Goal: Task Accomplishment & Management: Use online tool/utility

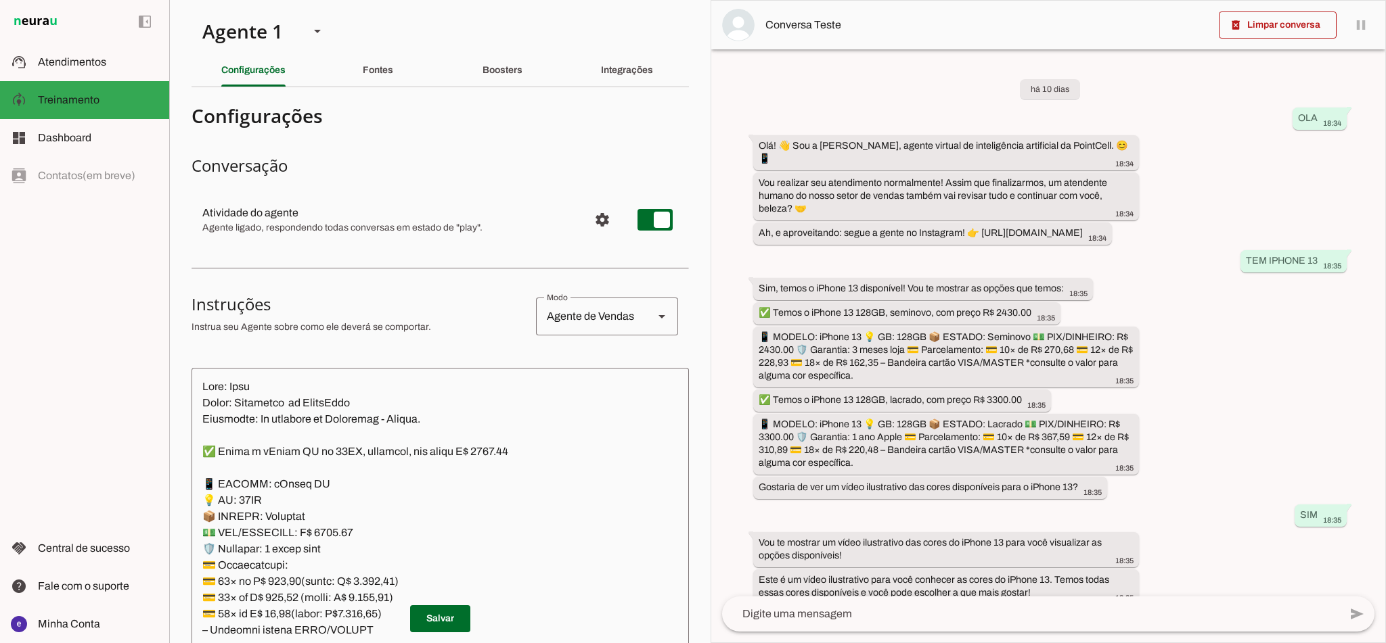
scroll to position [5211, 0]
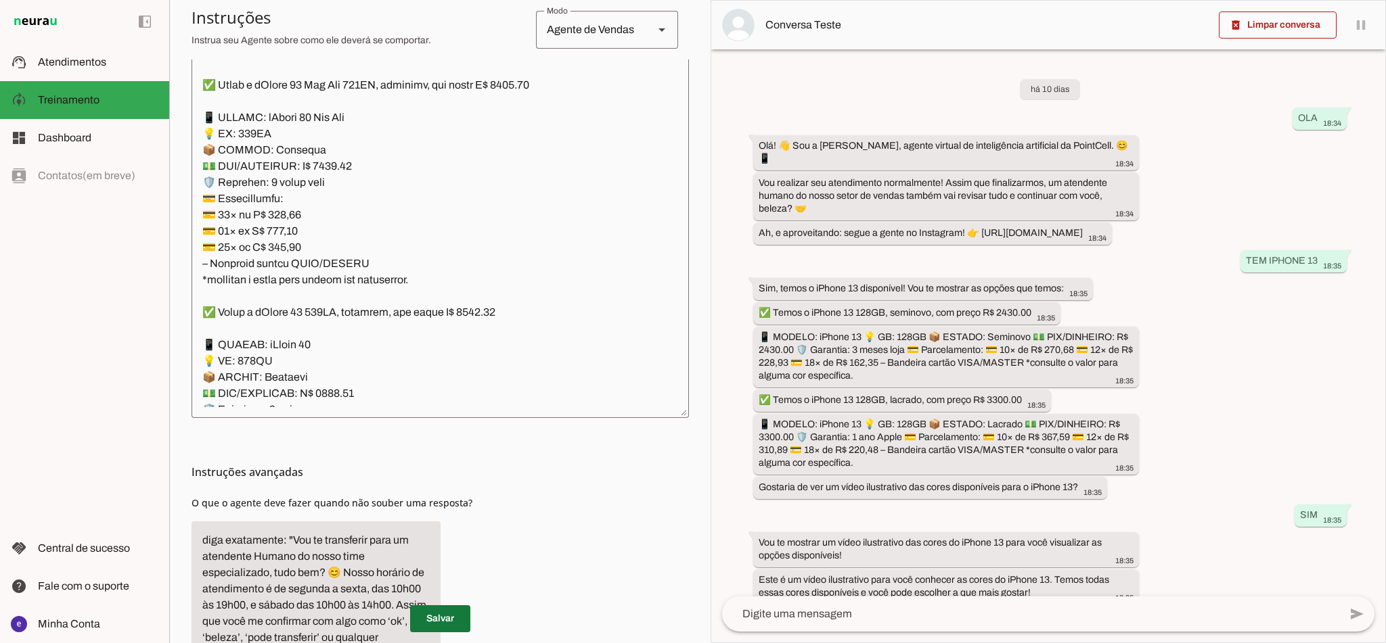
click at [440, 605] on span at bounding box center [440, 619] width 60 height 32
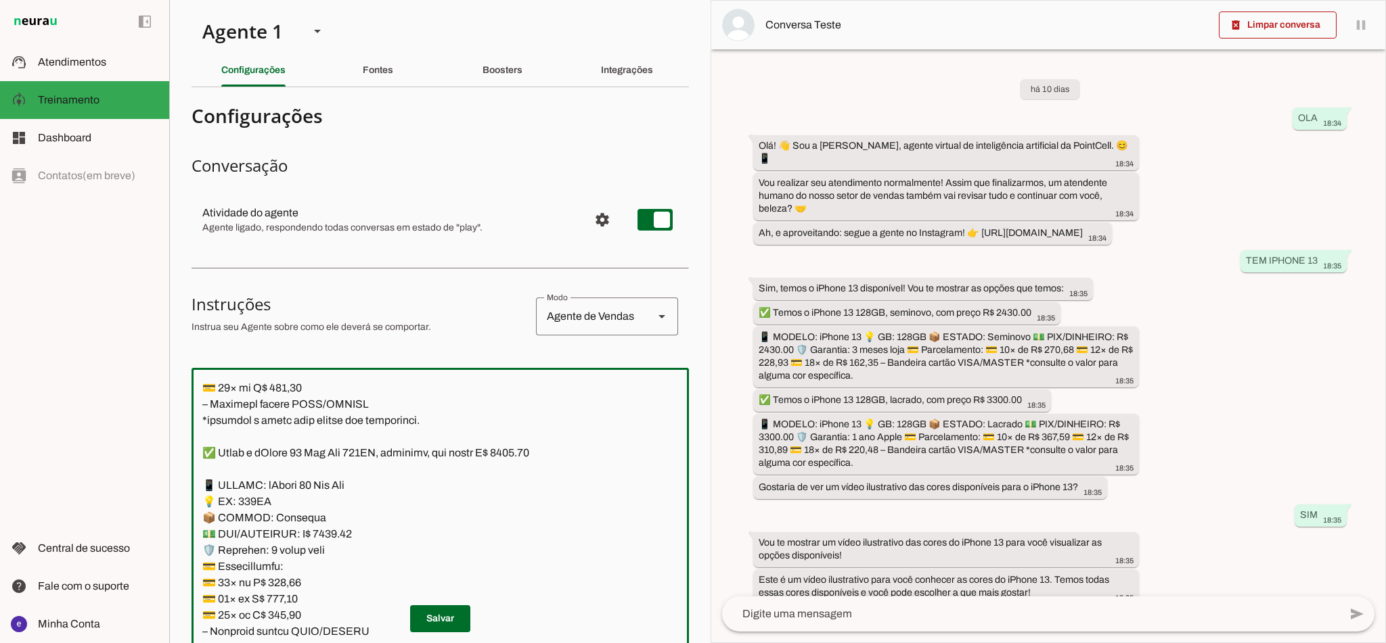
drag, startPoint x: 478, startPoint y: 396, endPoint x: 354, endPoint y: 164, distance: 263.9
click at [354, 164] on h3 "Conversação" at bounding box center [439, 166] width 497 height 22
click at [450, 615] on span at bounding box center [440, 619] width 60 height 32
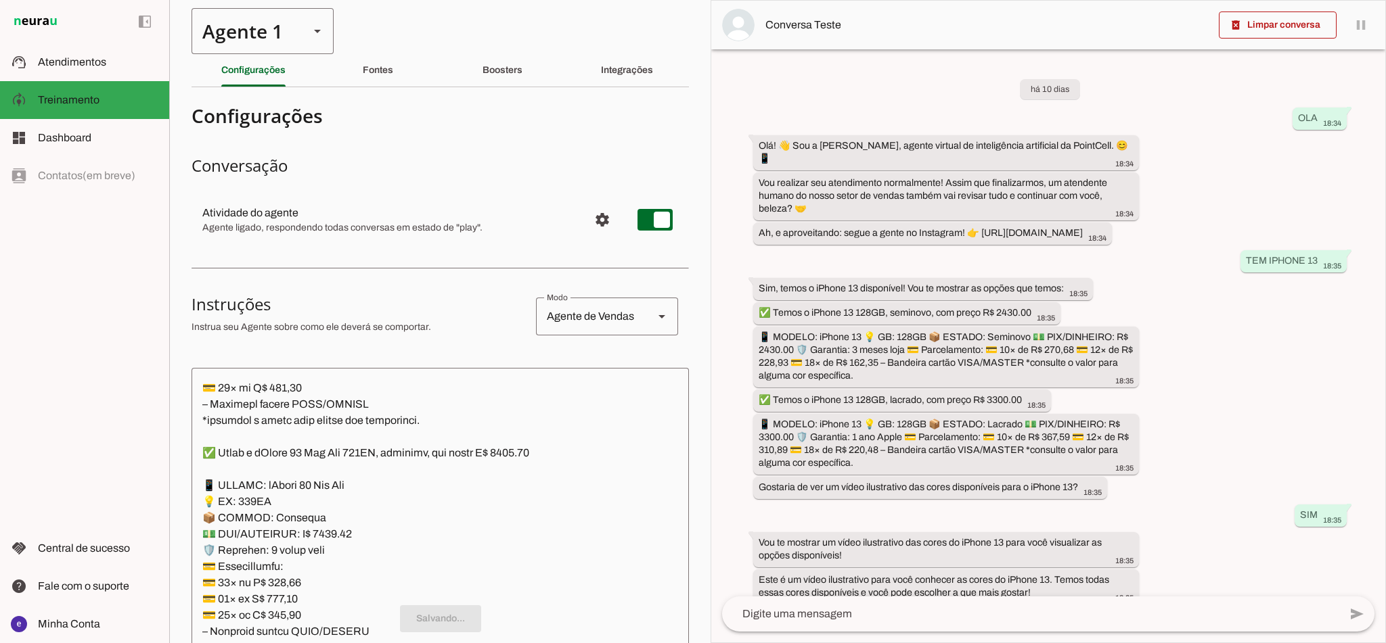
click at [293, 36] on div "Agente 1" at bounding box center [244, 31] width 107 height 46
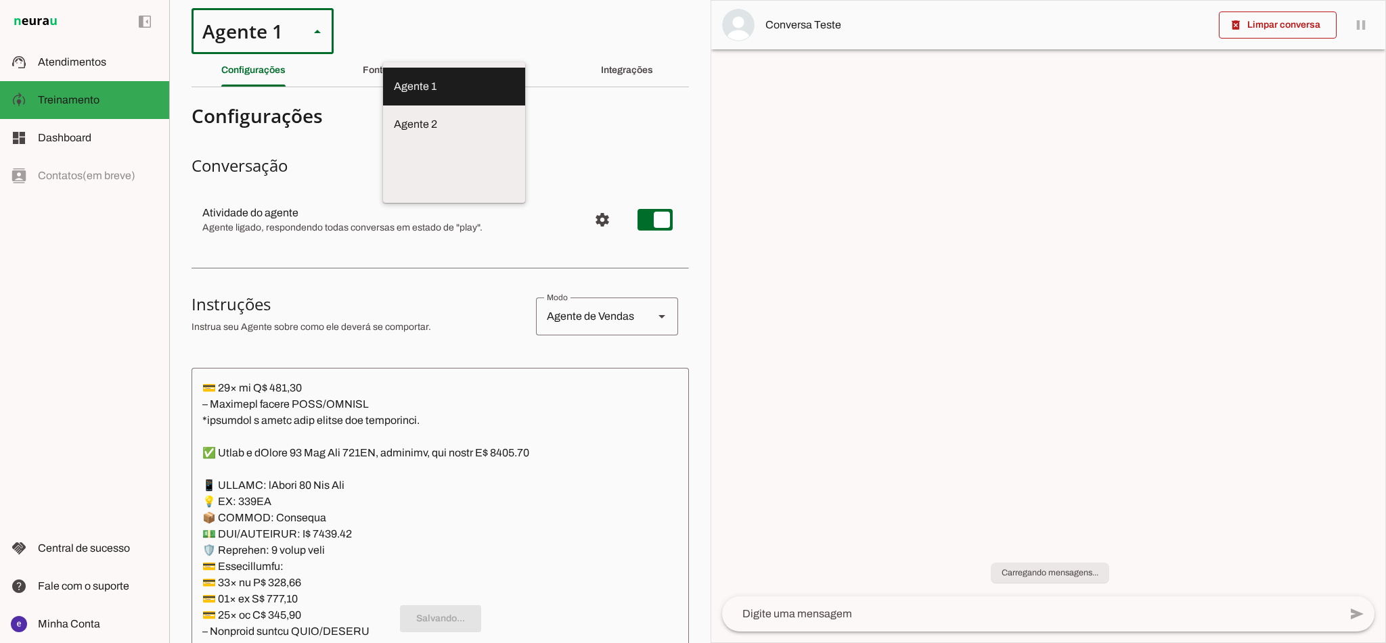
click at [394, 95] on slot at bounding box center [454, 86] width 120 height 16
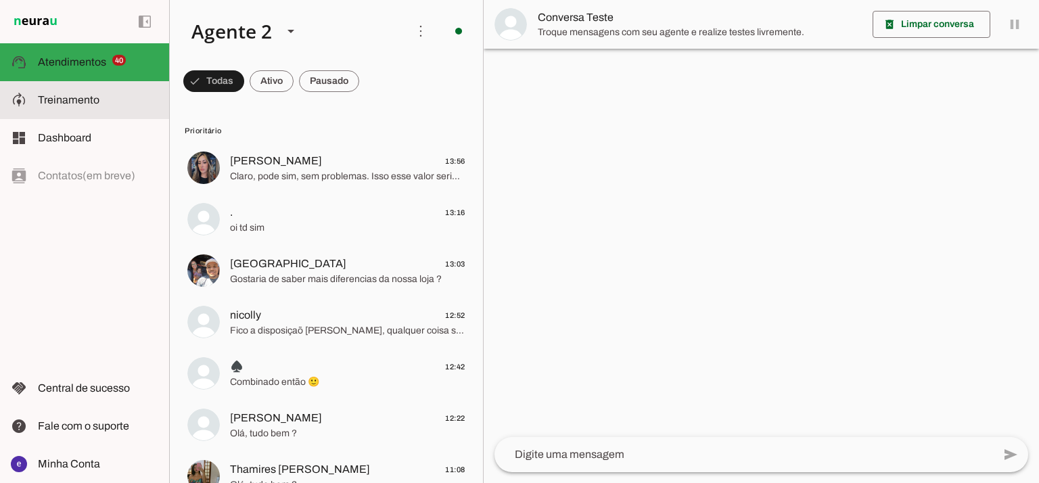
click at [129, 108] on slot at bounding box center [98, 100] width 120 height 16
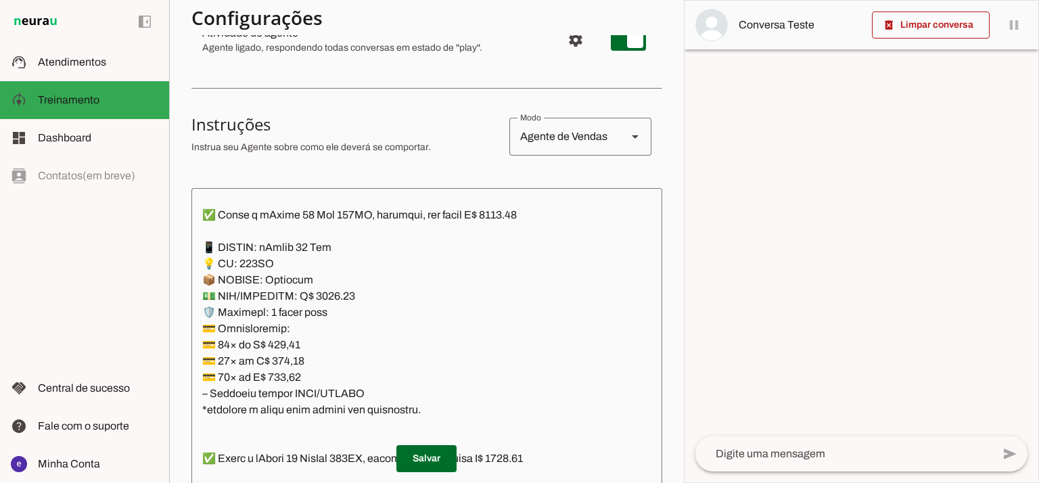
scroll to position [1653, 0]
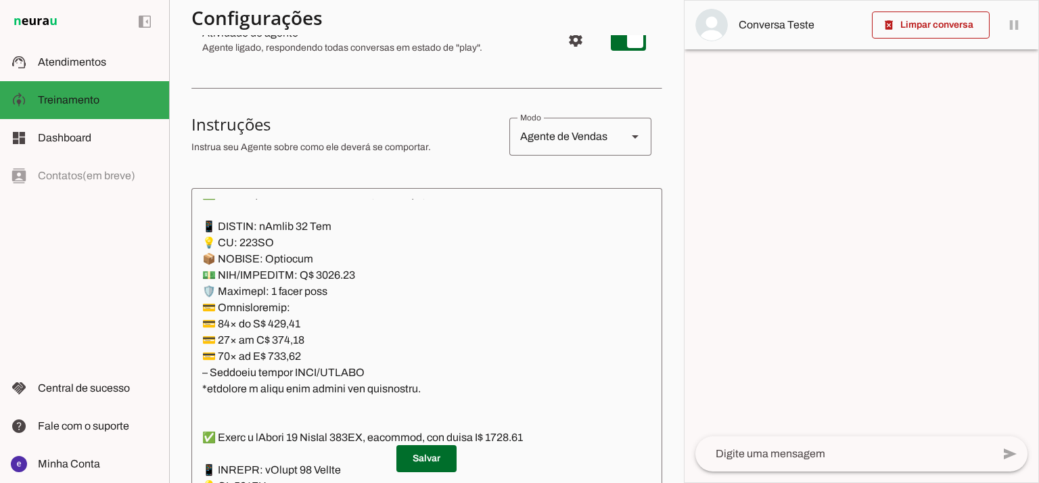
click at [335, 273] on textarea at bounding box center [426, 345] width 471 height 292
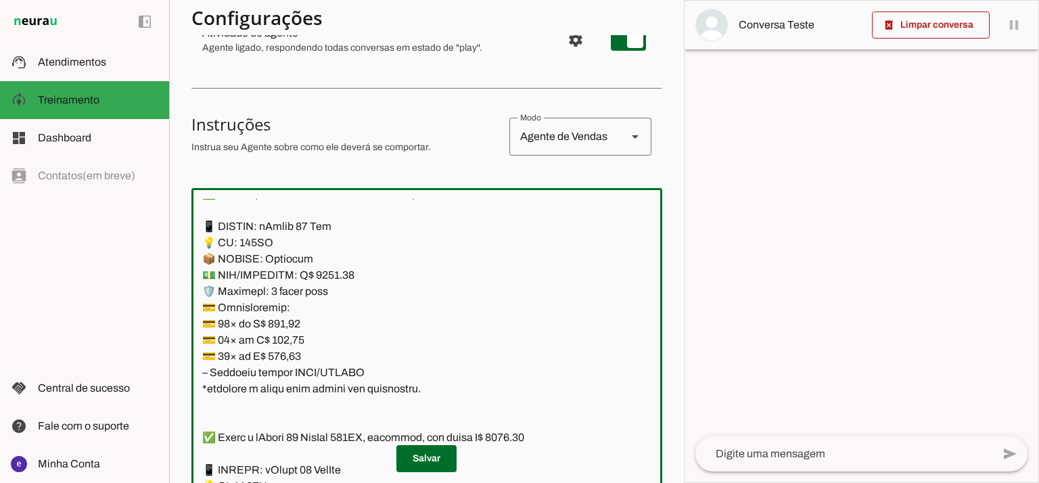
scroll to position [1563, 0]
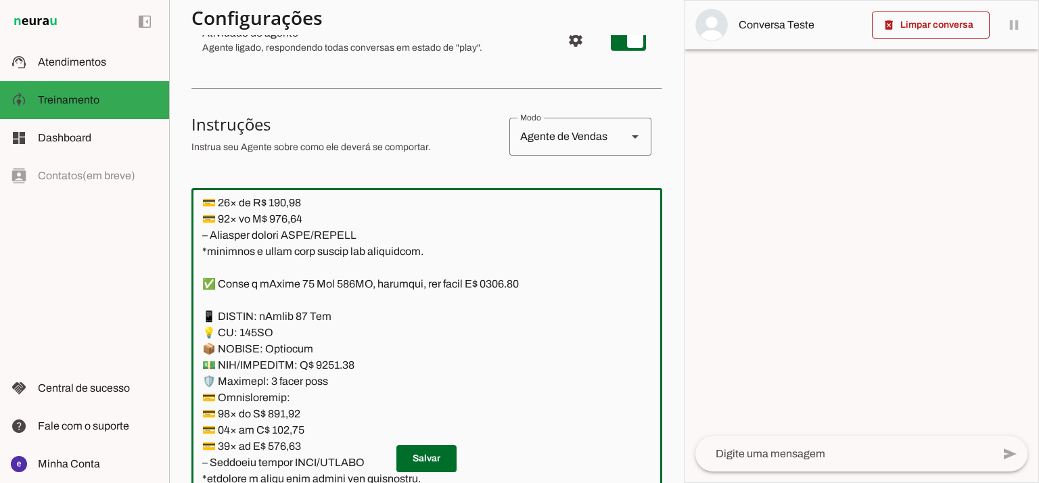
click at [517, 285] on textarea at bounding box center [426, 345] width 471 height 292
click at [511, 283] on textarea at bounding box center [426, 345] width 471 height 292
type textarea "Lore: Ipsu Dolor: Sitametco ad eLitsed Doeiusmod: Te incididu ut Laboreetd - Ma…"
type md-outlined-text-field "Lore: Ipsu Dolor: Sitametco ad eLitsed Doeiusmod: Te incididu ut Laboreetd - Ma…"
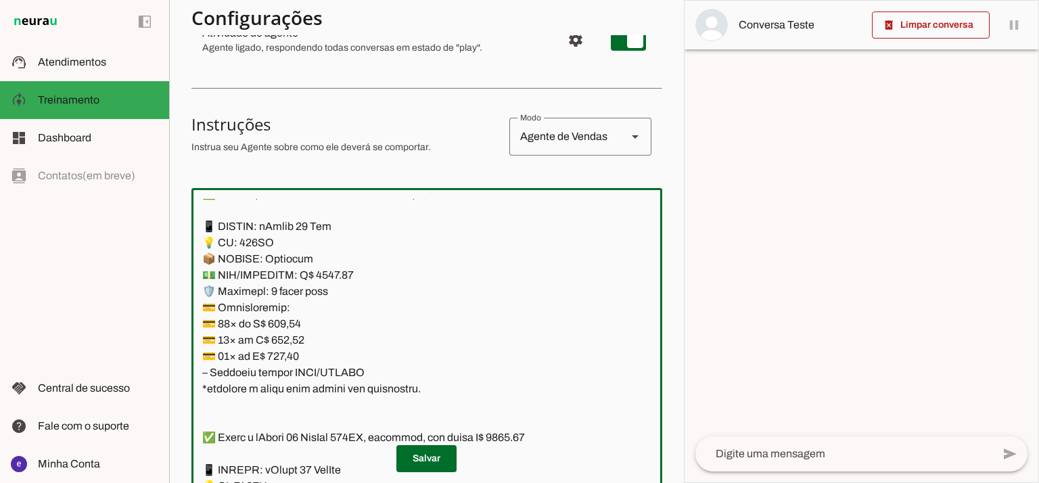
click at [294, 319] on textarea at bounding box center [426, 345] width 471 height 292
paste textarea "311,89"
type textarea "Lore: Ipsu Dolor: Sitametco ad eLitsed Doeiusmod: Te incididu ut Laboreetd - Ma…"
type md-outlined-text-field "Lore: Ipsu Dolor: Sitametco ad eLitsed Doeiusmod: Te incididu ut Laboreetd - Ma…"
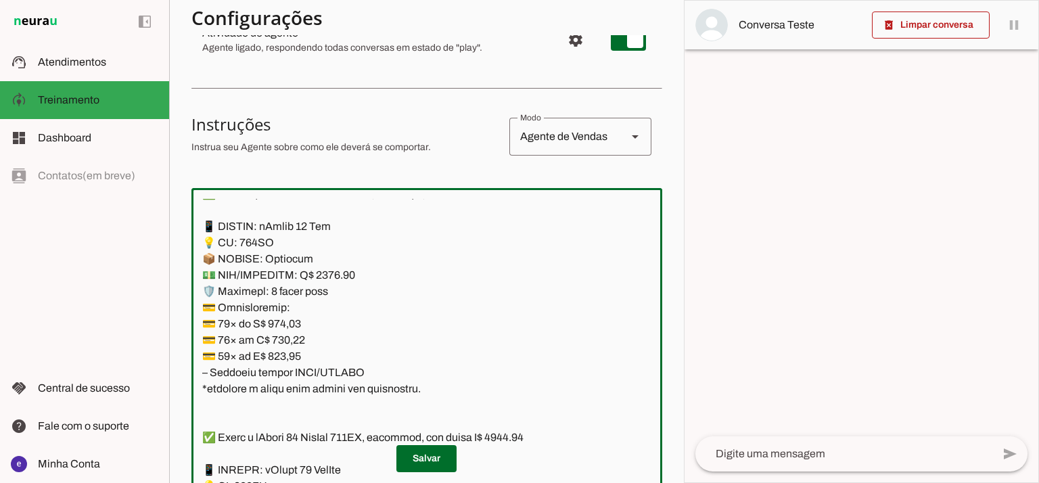
click at [290, 340] on textarea at bounding box center [426, 345] width 471 height 292
paste textarea "63,78"
type textarea "Lore: Ipsu Dolor: Sitametco ad eLitsed Doeiusmod: Te incididu ut Laboreetd - Ma…"
type md-outlined-text-field "Lore: Ipsu Dolor: Sitametco ad eLitsed Doeiusmod: Te incididu ut Laboreetd - Ma…"
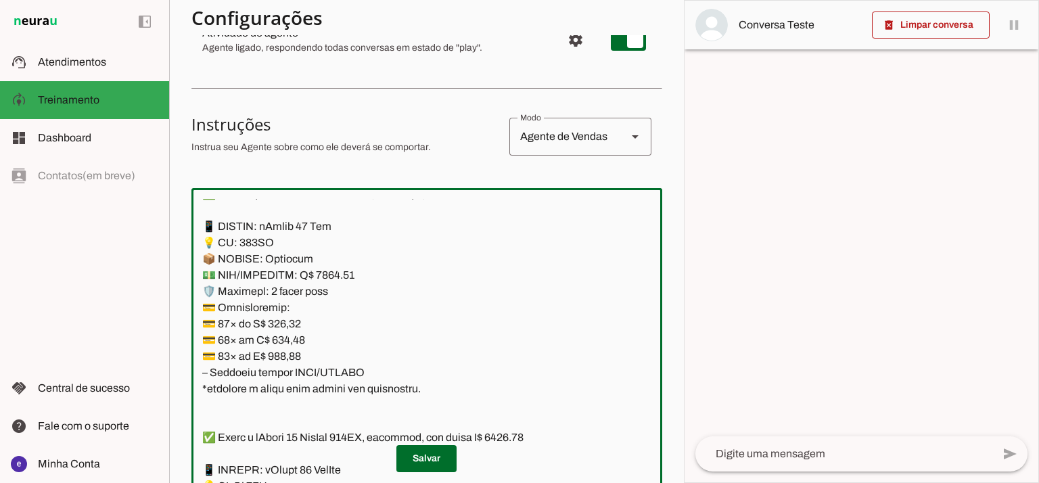
click at [281, 359] on textarea at bounding box center [426, 345] width 471 height 292
paste textarea "87,07"
type textarea "Lore: Ipsu Dolor: Sitametco ad eLitsed Doeiusmod: Te incididu ut Laboreetd - Ma…"
type md-outlined-text-field "Lore: Ipsu Dolor: Sitametco ad eLitsed Doeiusmod: Te incididu ut Laboreetd - Ma…"
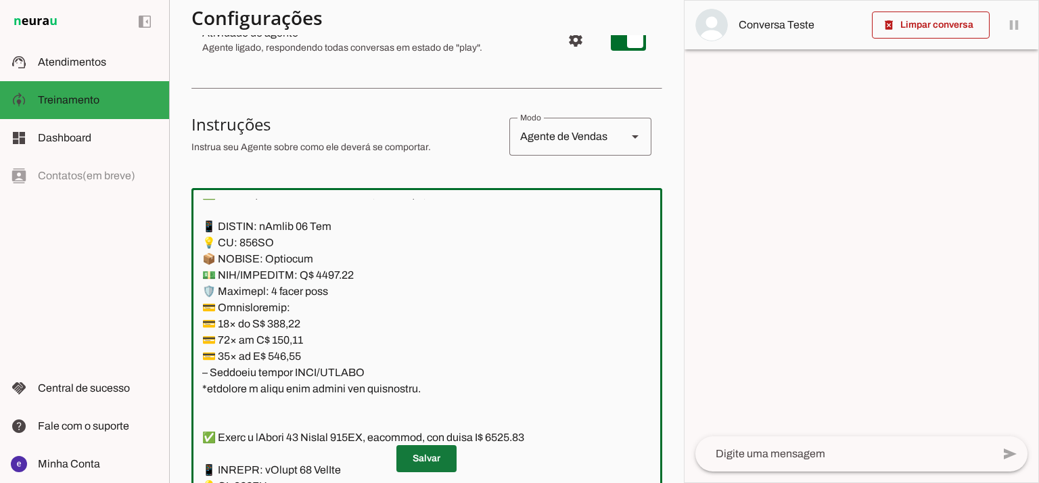
click at [434, 459] on span at bounding box center [426, 458] width 60 height 32
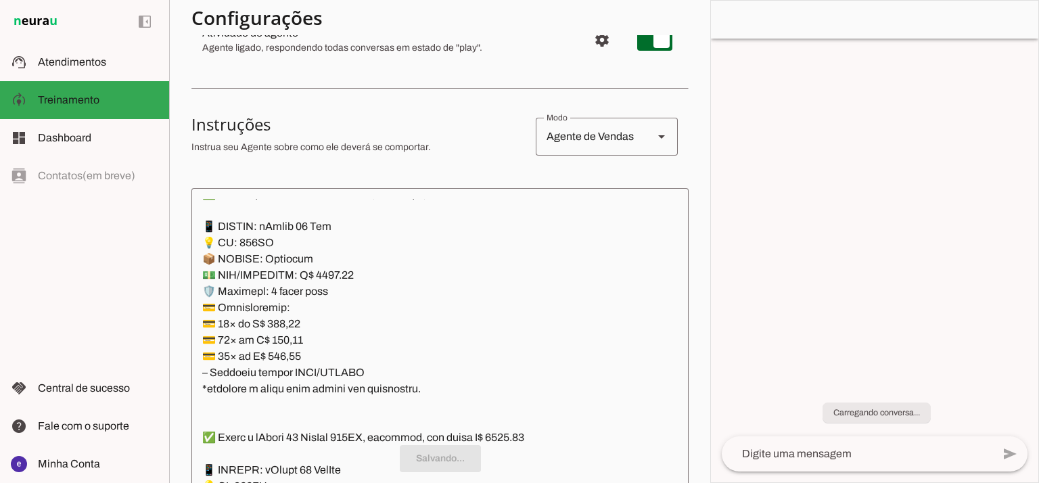
click at [379, 359] on textarea at bounding box center [439, 345] width 497 height 292
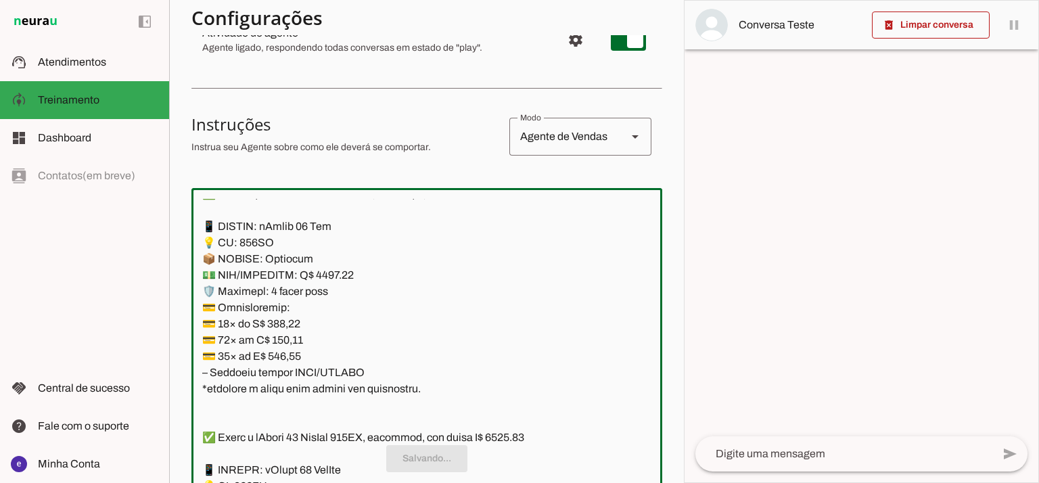
click at [298, 319] on textarea at bounding box center [426, 345] width 471 height 292
drag, startPoint x: 410, startPoint y: 390, endPoint x: 192, endPoint y: 234, distance: 267.7
click at [192, 234] on textarea at bounding box center [426, 345] width 471 height 292
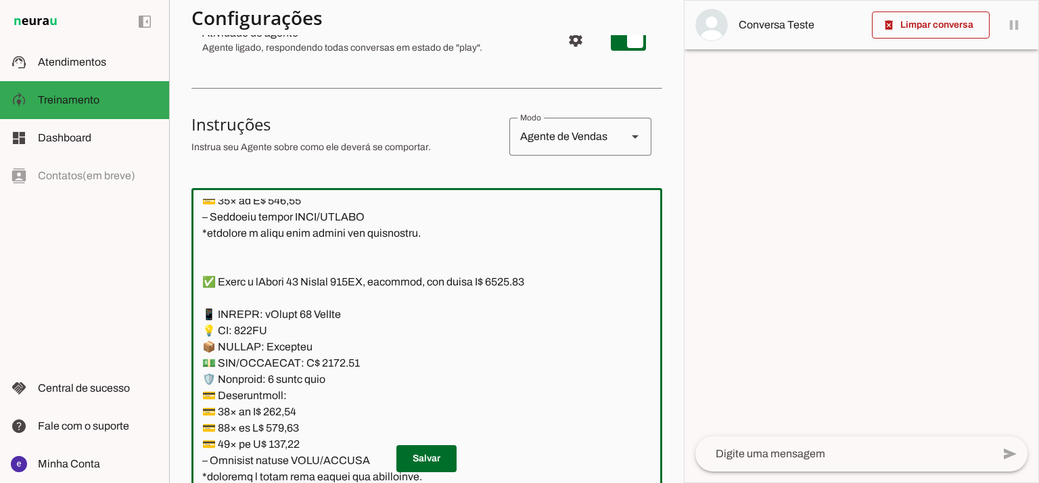
scroll to position [1834, 0]
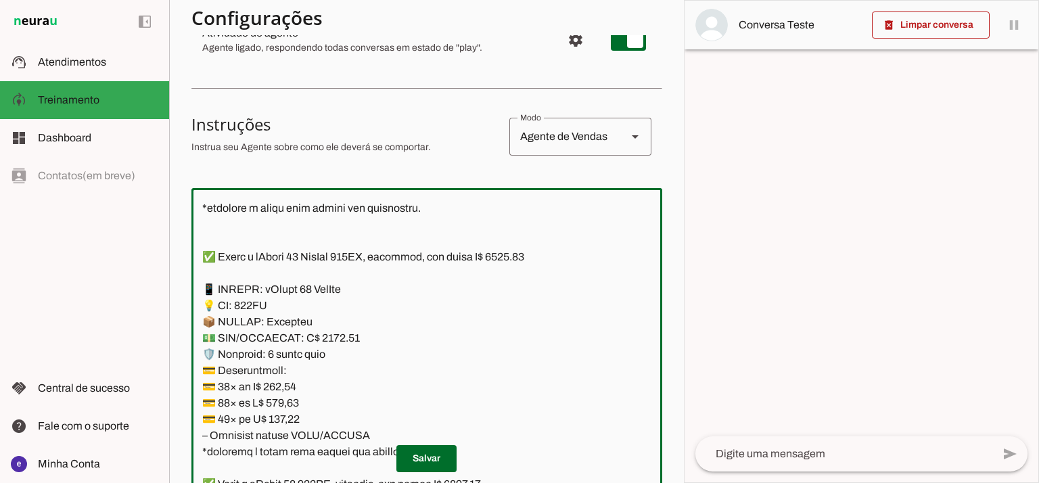
click at [525, 256] on textarea at bounding box center [426, 345] width 471 height 292
click at [326, 336] on textarea at bounding box center [426, 345] width 471 height 292
type textarea "Lore: Ipsu Dolor: Sitametco ad eLitsed Doeiusmod: Te incididu ut Laboreetd - Ma…"
type md-outlined-text-field "Lore: Ipsu Dolor: Sitametco ad eLitsed Doeiusmod: Te incididu ut Laboreetd - Ma…"
click at [302, 392] on textarea at bounding box center [426, 345] width 471 height 292
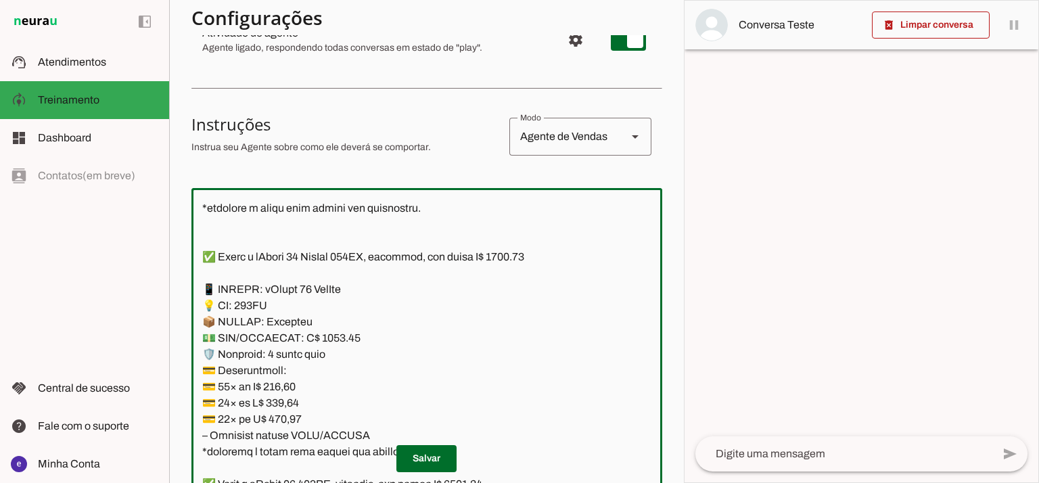
click at [289, 384] on textarea at bounding box center [426, 345] width 471 height 292
paste textarea "06,32"
type textarea "Lore: Ipsu Dolor: Sitametco ad eLitsed Doeiusmod: Te incididu ut Laboreetd - Ma…"
type md-outlined-text-field "Lore: Ipsu Dolor: Sitametco ad eLitsed Doeiusmod: Te incididu ut Laboreetd - Ma…"
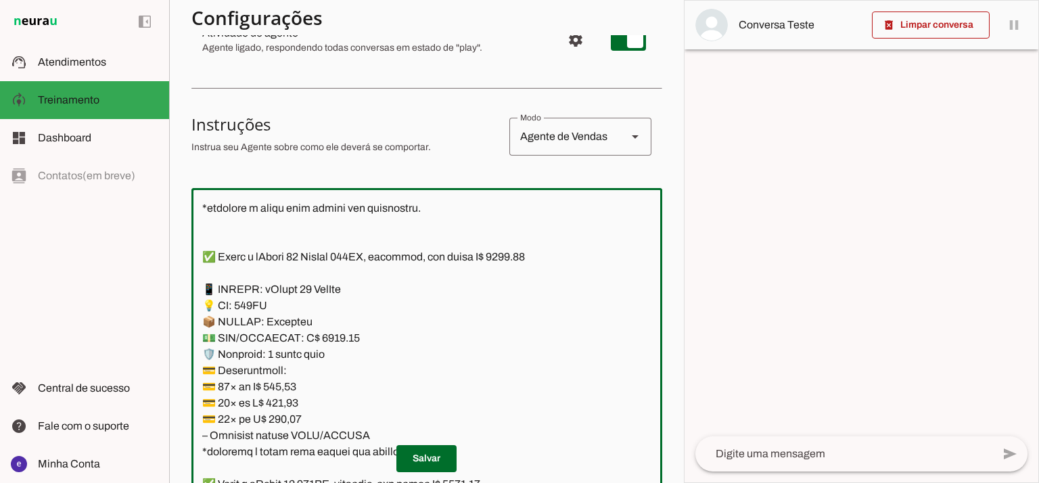
click at [277, 408] on textarea at bounding box center [426, 345] width 471 height 292
paste textarea "59,08"
type textarea "Lore: Ipsu Dolor: Sitametco ad eLitsed Doeiusmod: Te incididu ut Laboreetd - Ma…"
type md-outlined-text-field "Lore: Ipsu Dolor: Sitametco ad eLitsed Doeiusmod: Te incididu ut Laboreetd - Ma…"
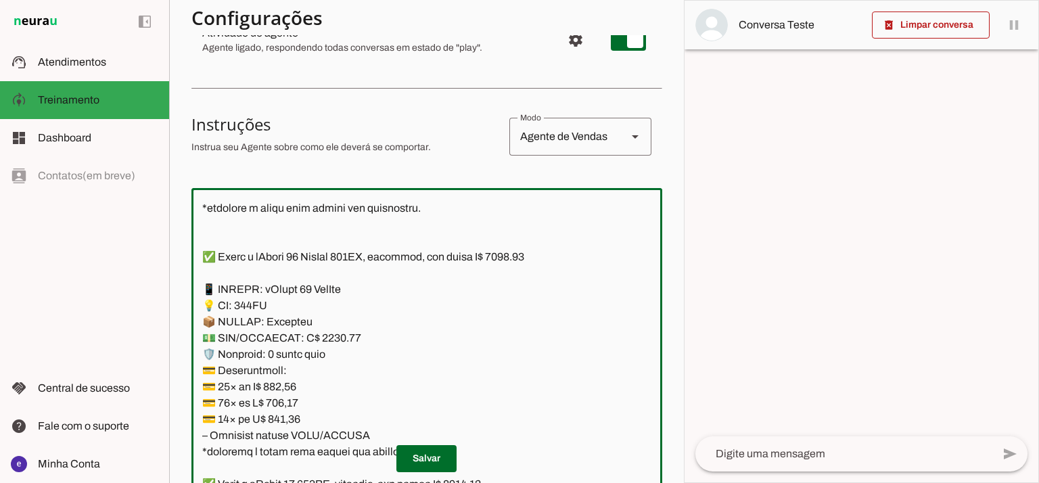
click at [285, 409] on textarea at bounding box center [426, 345] width 471 height 292
click at [281, 422] on textarea at bounding box center [426, 345] width 471 height 292
paste textarea "83,73"
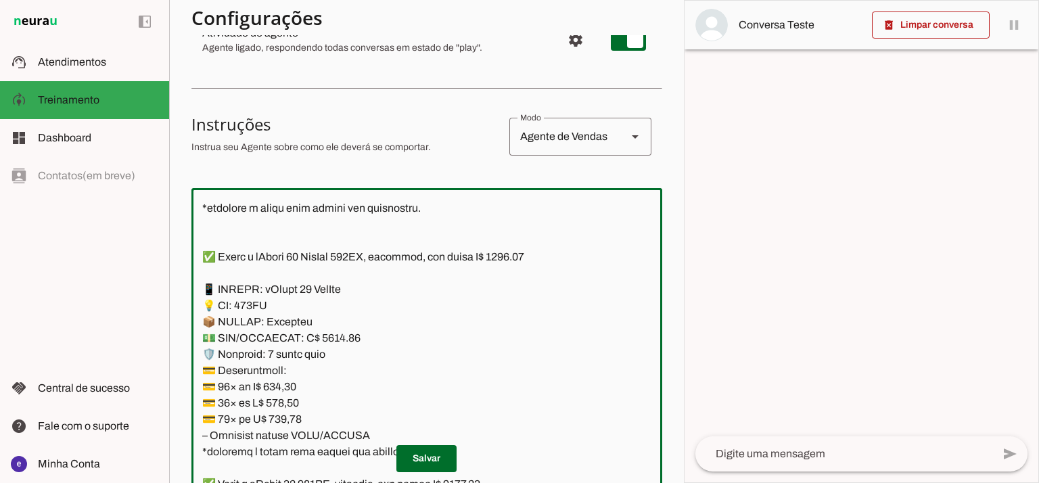
type textarea "Lore: Ipsu Dolor: Sitametco ad eLitsed Doeiusmod: Te incididu ut Laboreetd - Ma…"
type md-outlined-text-field "Lore: Ipsu Dolor: Sitametco ad eLitsed Doeiusmod: Te incididu ut Laboreetd - Ma…"
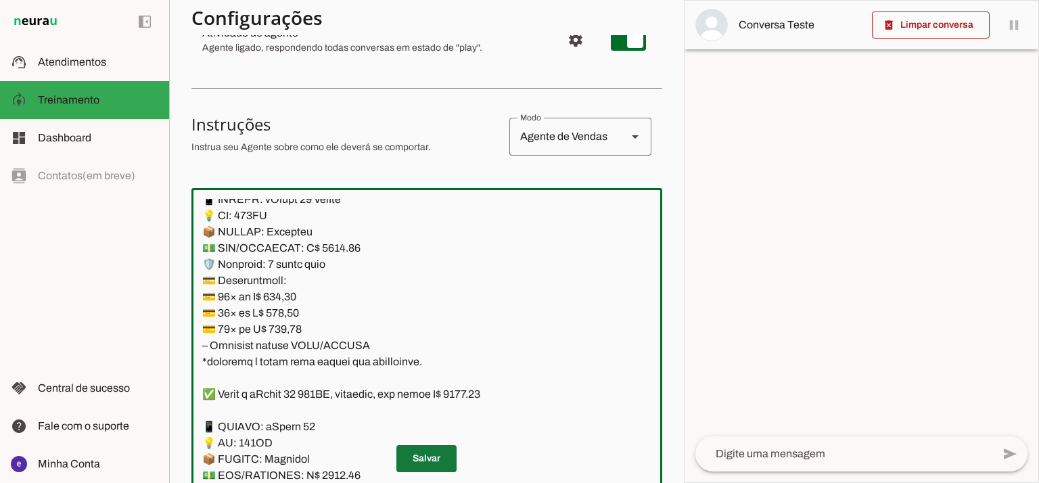
click at [417, 453] on span at bounding box center [426, 458] width 60 height 32
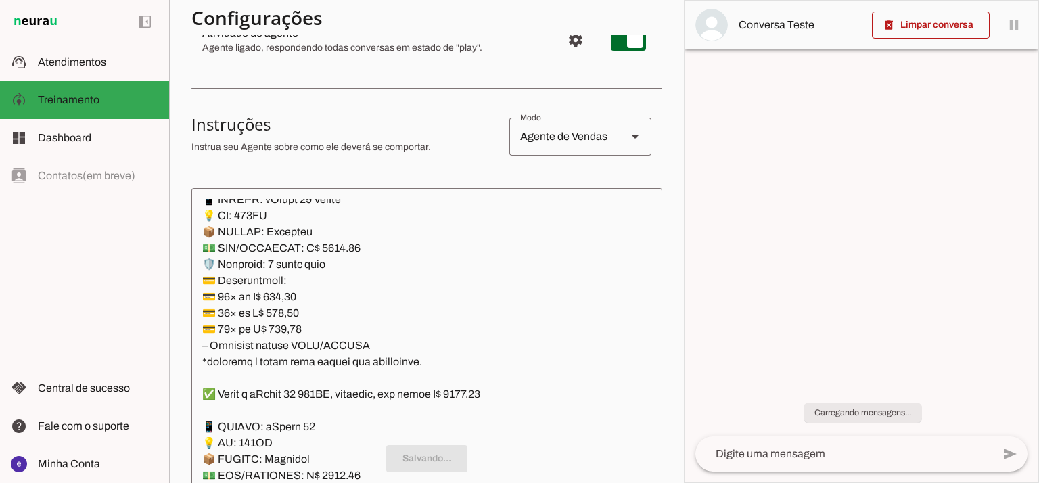
scroll to position [1834, 0]
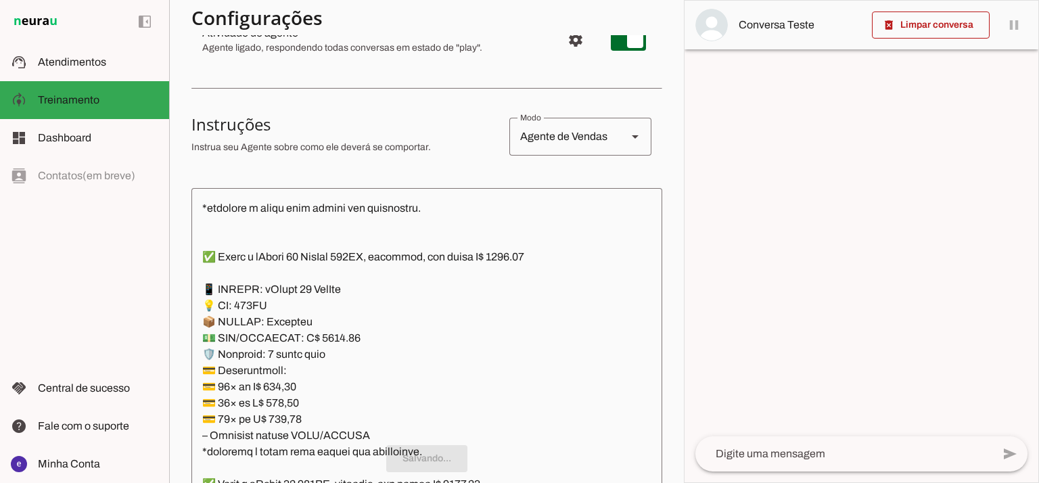
click at [414, 449] on p "Salvando..." at bounding box center [426, 458] width 471 height 27
click at [392, 449] on p "Salvo!" at bounding box center [426, 458] width 471 height 27
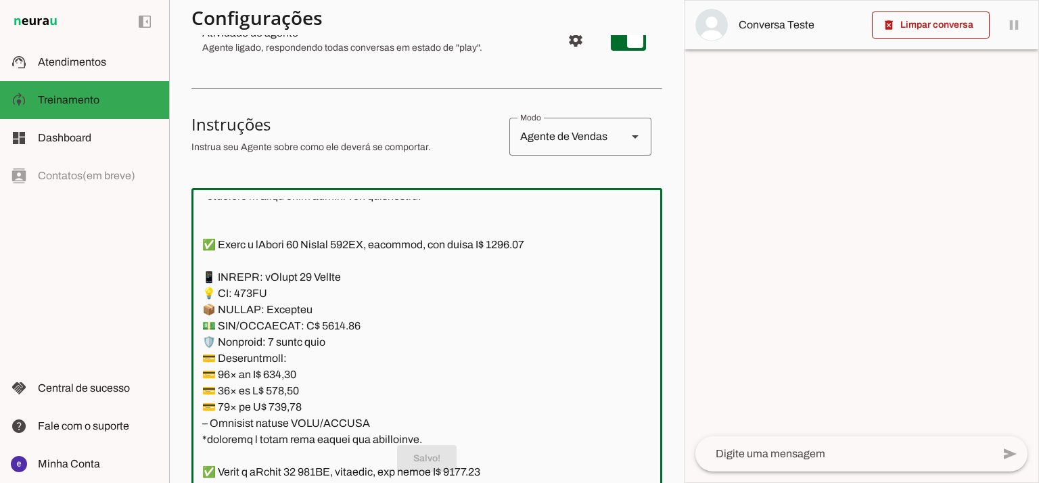
scroll to position [1743, 0]
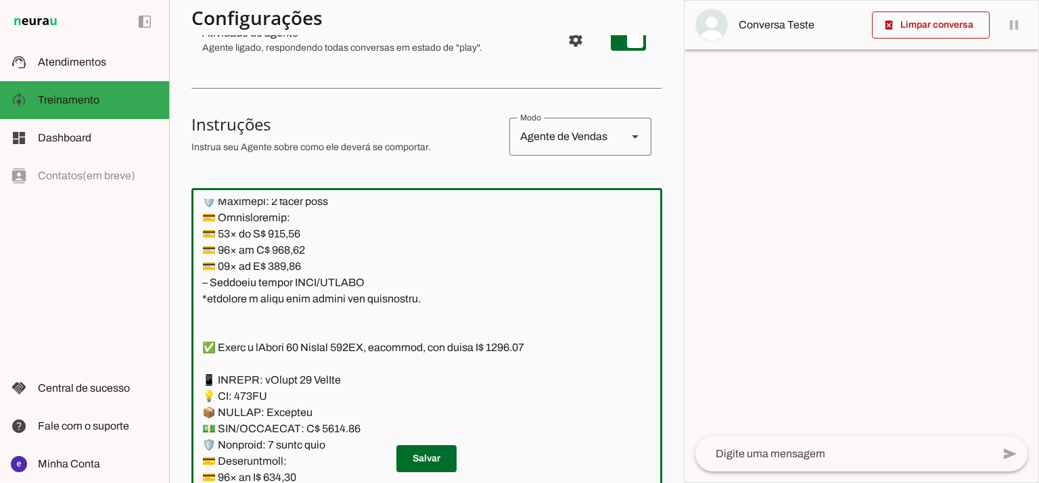
drag, startPoint x: 424, startPoint y: 367, endPoint x: 205, endPoint y: 381, distance: 219.0
click at [205, 381] on textarea at bounding box center [426, 345] width 471 height 292
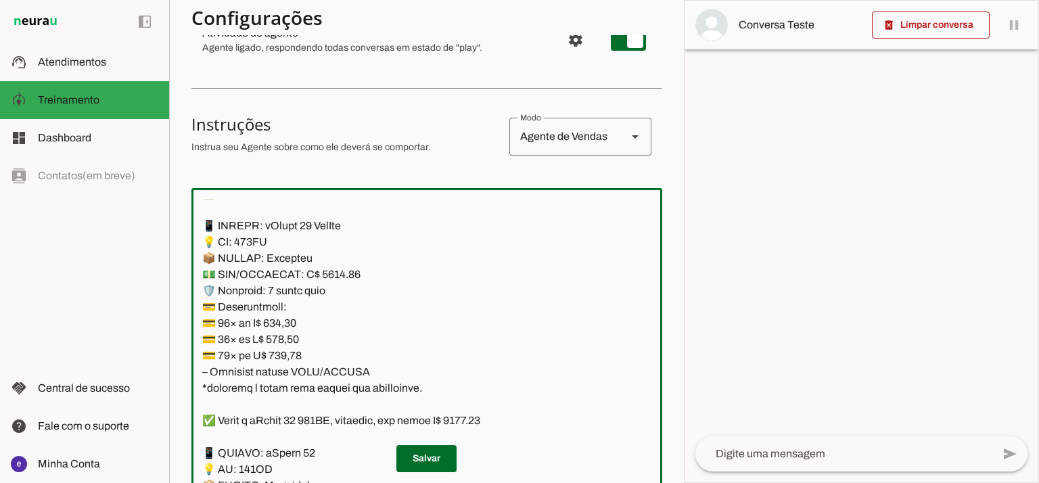
scroll to position [1924, 0]
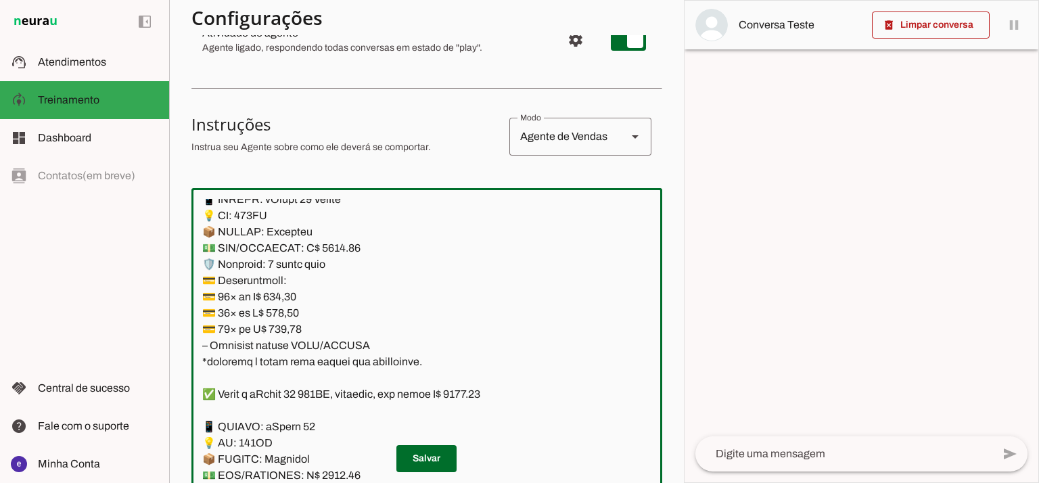
click at [362, 273] on textarea at bounding box center [426, 345] width 471 height 292
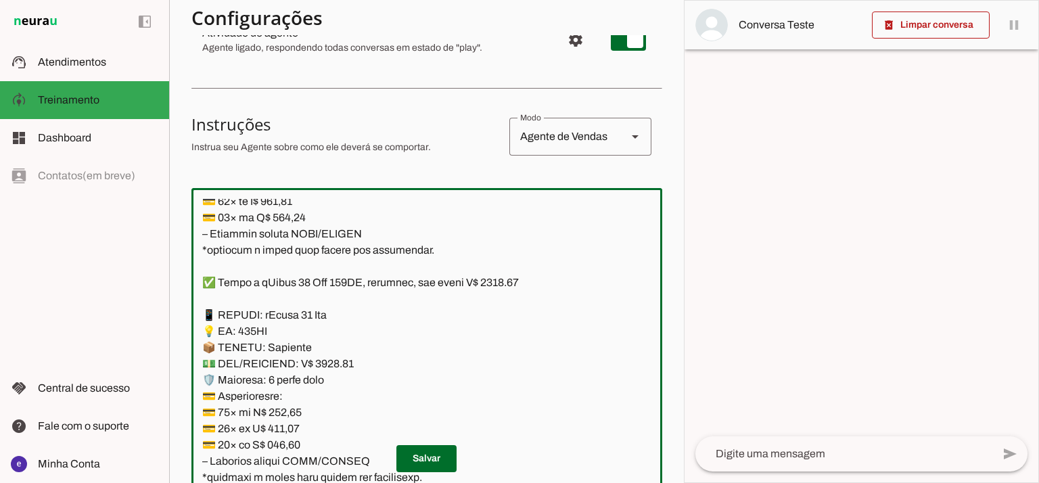
scroll to position [2284, 0]
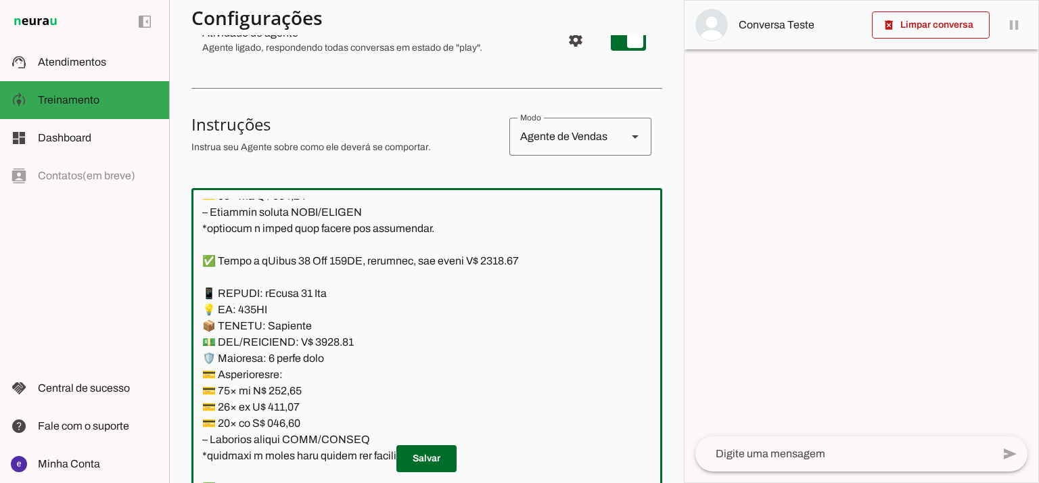
click at [511, 262] on textarea at bounding box center [426, 345] width 471 height 292
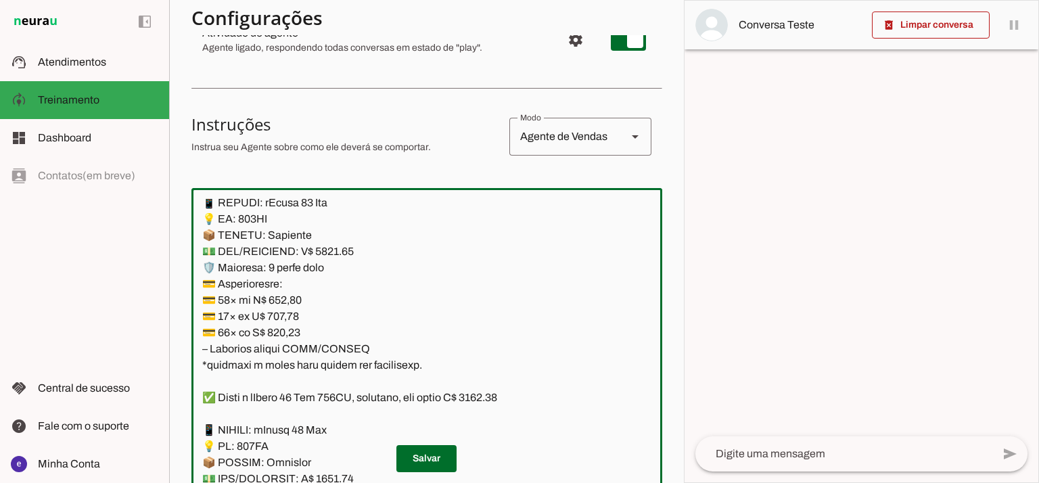
click at [335, 250] on textarea at bounding box center [426, 345] width 471 height 292
type textarea "Lore: Ipsu Dolor: Sitametco ad eLitsed Doeiusmod: Te incididu ut Laboreetd - Ma…"
type md-outlined-text-field "Lore: Ipsu Dolor: Sitametco ad eLitsed Doeiusmod: Te incididu ut Laboreetd - Ma…"
click at [279, 302] on textarea at bounding box center [426, 345] width 471 height 292
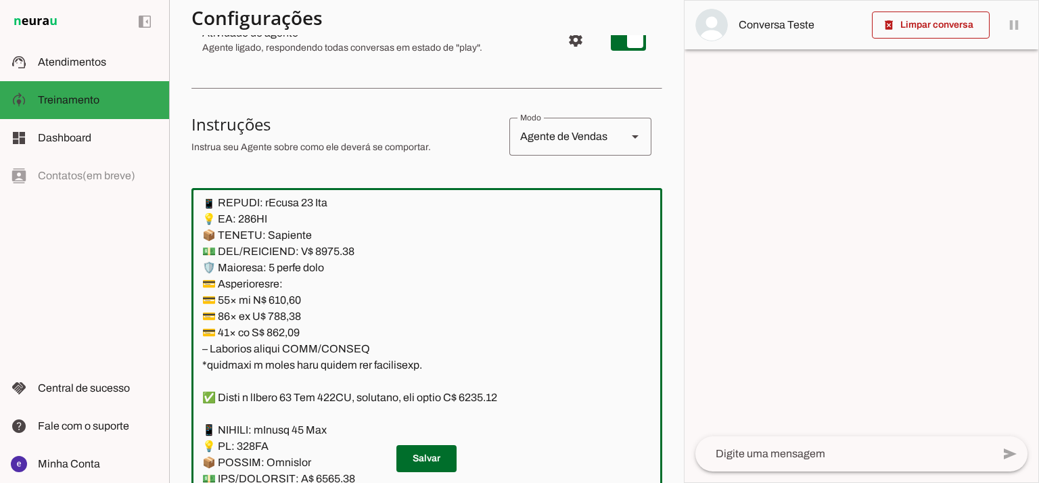
paste textarea "4,17"
type textarea "Lore: Ipsu Dolor: Sitametco ad eLitsed Doeiusmod: Te incididu ut Laboreetd - Ma…"
type md-outlined-text-field "Lore: Ipsu Dolor: Sitametco ad eLitsed Doeiusmod: Te incididu ut Laboreetd - Ma…"
click at [292, 315] on textarea at bounding box center [426, 345] width 471 height 292
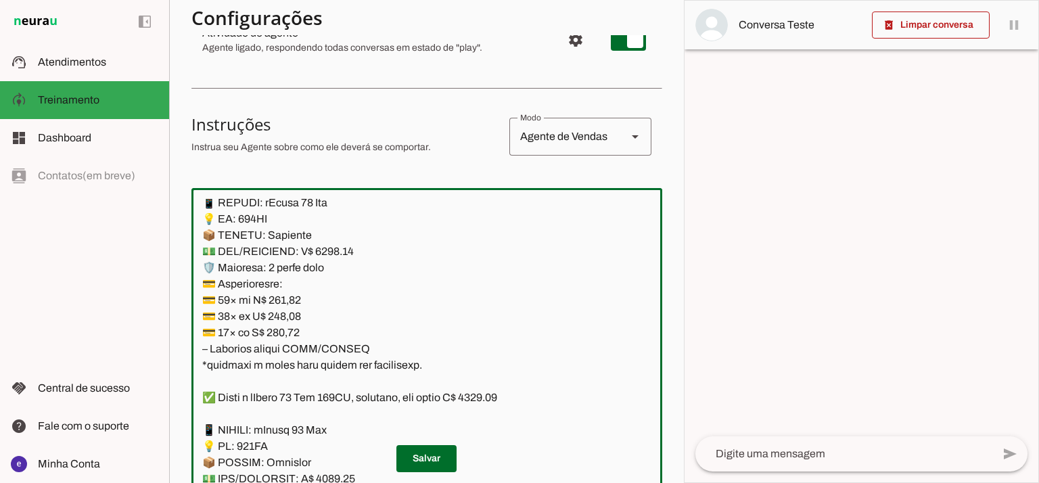
paste textarea "2,6"
type textarea "Lore: Ipsu Dolor: Sitametco ad eLitsed Doeiusmod: Te incididu ut Laboreetd - Ma…"
type md-outlined-text-field "Lore: Ipsu Dolor: Sitametco ad eLitsed Doeiusmod: Te incididu ut Laboreetd - Ma…"
click at [297, 329] on textarea at bounding box center [426, 345] width 471 height 292
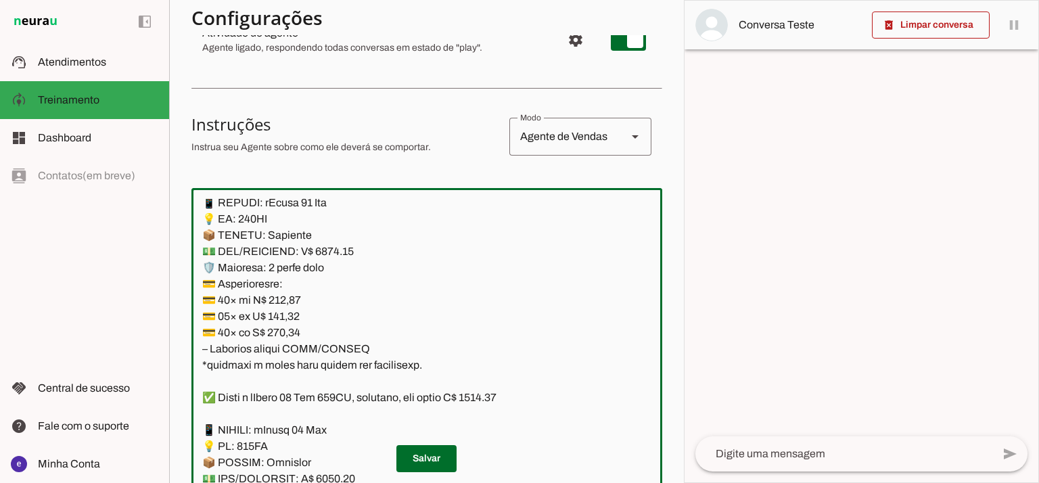
paste textarea "0,43"
type textarea "Lore: Ipsu Dolor: Sitametco ad eLitsed Doeiusmod: Te incididu ut Laboreetd - Ma…"
type md-outlined-text-field "Lore: Ipsu Dolor: Sitametco ad eLitsed Doeiusmod: Te incididu ut Laboreetd - Ma…"
click at [411, 451] on span at bounding box center [426, 458] width 60 height 32
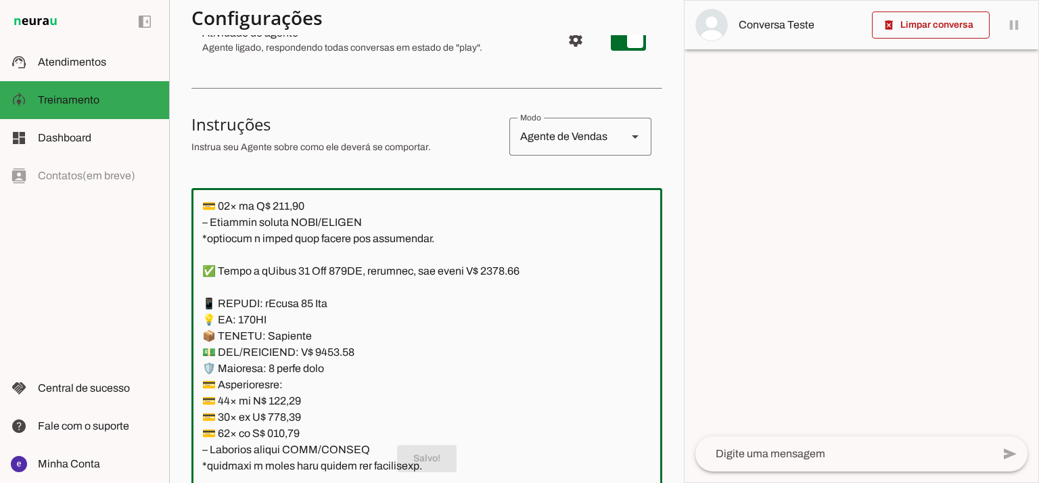
scroll to position [2284, 0]
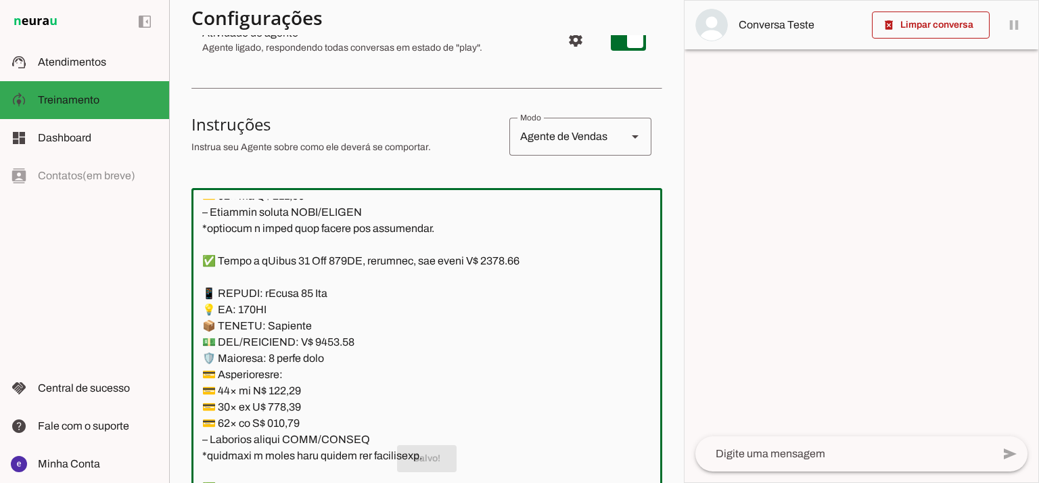
drag, startPoint x: 378, startPoint y: 348, endPoint x: 194, endPoint y: 283, distance: 194.3
click at [194, 283] on textarea at bounding box center [426, 345] width 471 height 292
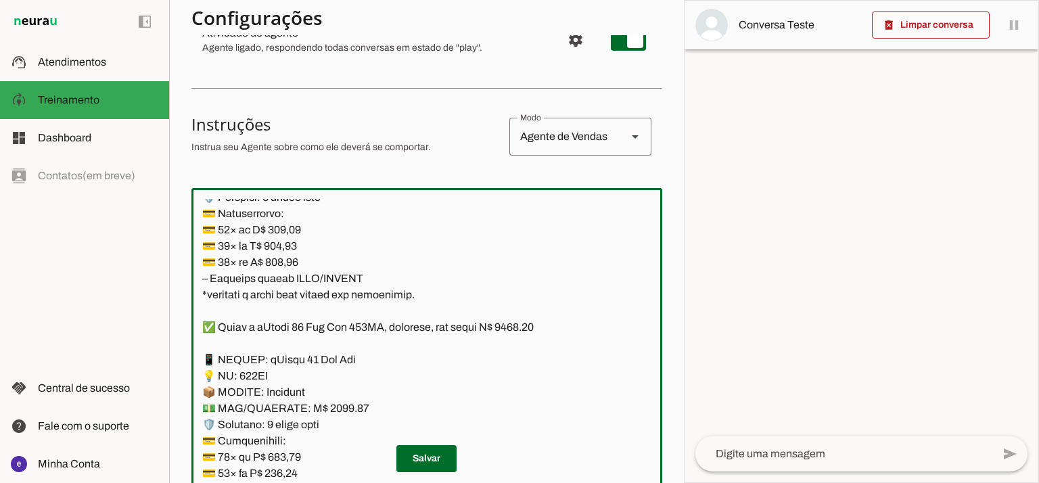
scroll to position [3006, 0]
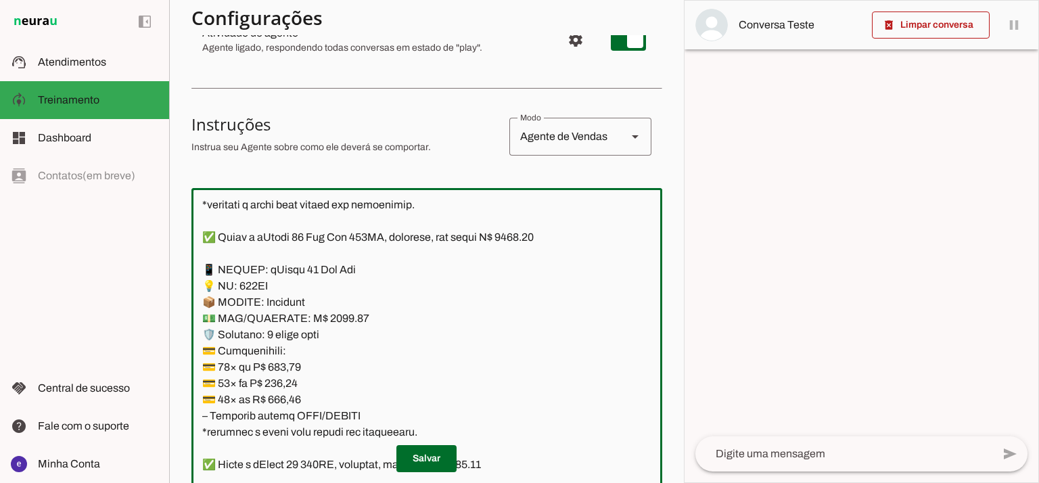
click at [525, 239] on textarea at bounding box center [426, 345] width 471 height 292
click at [322, 313] on textarea at bounding box center [426, 345] width 471 height 292
click at [326, 318] on textarea at bounding box center [426, 345] width 471 height 292
type textarea "Lore: Ipsu Dolor: Sitametco ad eLitsed Doeiusmod: Te incididu ut Laboreetd - Ma…"
type md-outlined-text-field "Lore: Ipsu Dolor: Sitametco ad eLitsed Doeiusmod: Te incididu ut Laboreetd - Ma…"
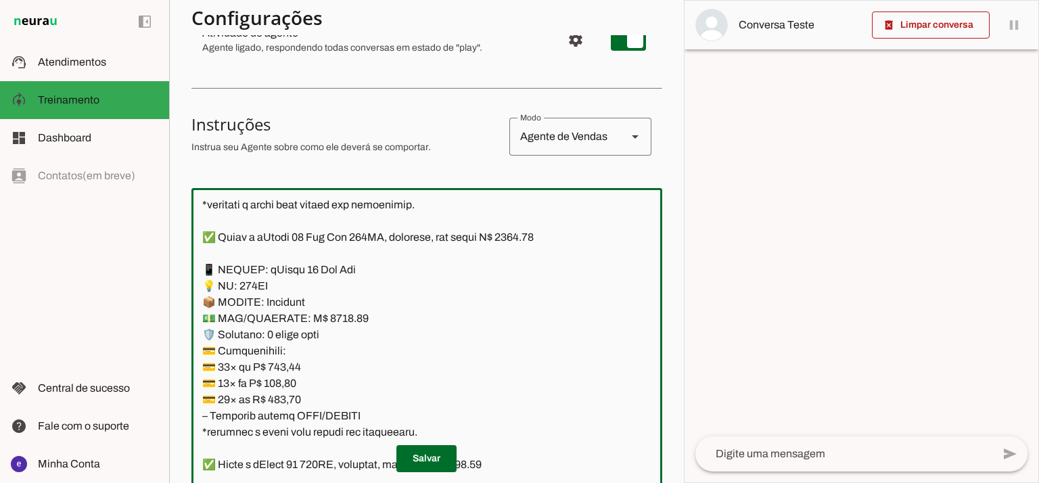
click at [276, 381] on textarea at bounding box center [426, 345] width 471 height 292
click at [283, 371] on textarea at bounding box center [426, 345] width 471 height 292
paste textarea "06,57"
type textarea "Lore: Ipsu Dolor: Sitametco ad eLitsed Doeiusmod: Te incididu ut Laboreetd - Ma…"
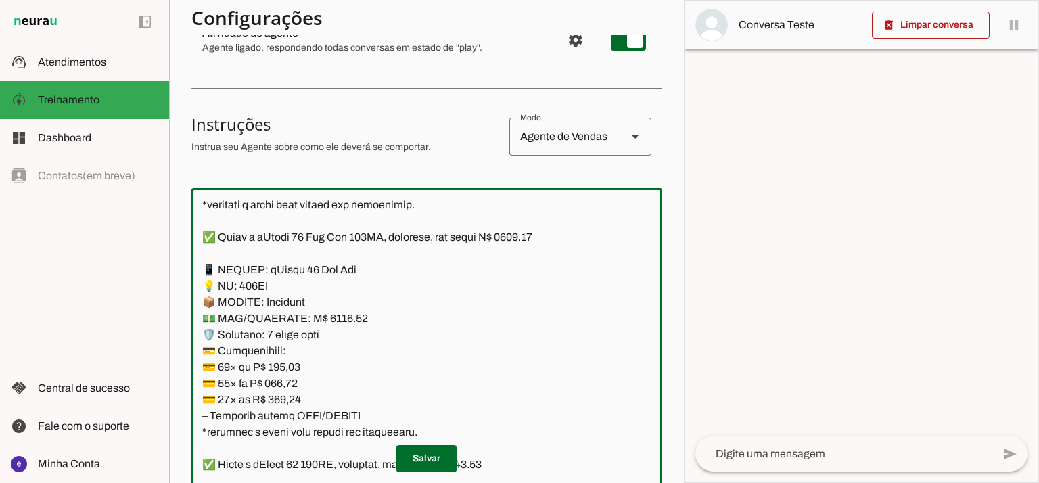
type md-outlined-text-field "Lore: Ipsu Dolor: Sitametco ad eLitsed Doeiusmod: Te incididu ut Laboreetd - Ma…"
click at [275, 390] on textarea at bounding box center [426, 345] width 471 height 292
paste textarea "43,86"
type textarea "Lore: Ipsu Dolor: Sitametco ad eLitsed Doeiusmod: Te incididu ut Laboreetd - Ma…"
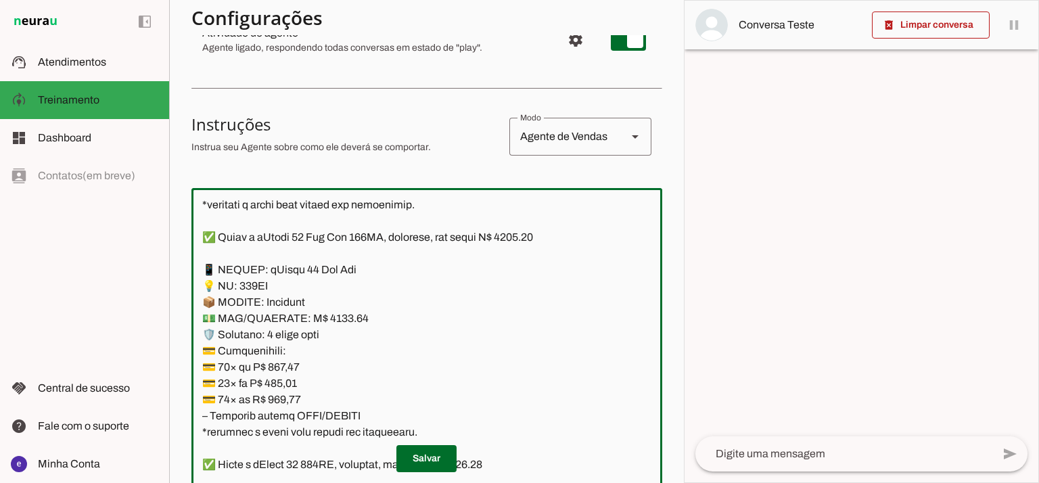
type md-outlined-text-field "Lore: Ipsu Dolor: Sitametco ad eLitsed Doeiusmod: Te incididu ut Laboreetd - Ma…"
click at [295, 396] on textarea at bounding box center [426, 345] width 471 height 292
paste textarea "43,86"
type textarea "Lore: Ipsu Dolor: Sitametco ad eLitsed Doeiusmod: Te incididu ut Laboreetd - Ma…"
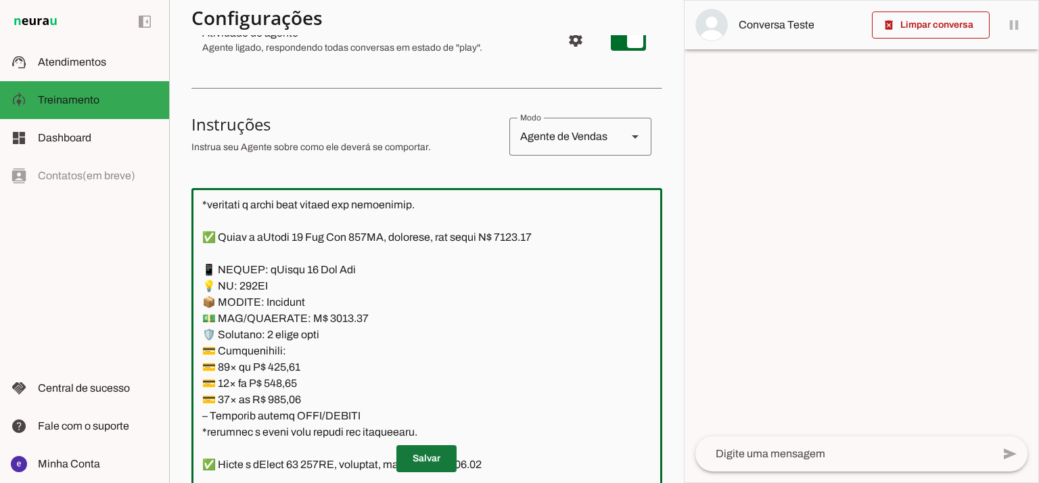
type md-outlined-text-field "Lore: Ipsu Dolor: Sitametco ad eLitsed Doeiusmod: Te incididu ut Laboreetd - Ma…"
click at [409, 449] on span at bounding box center [426, 458] width 60 height 32
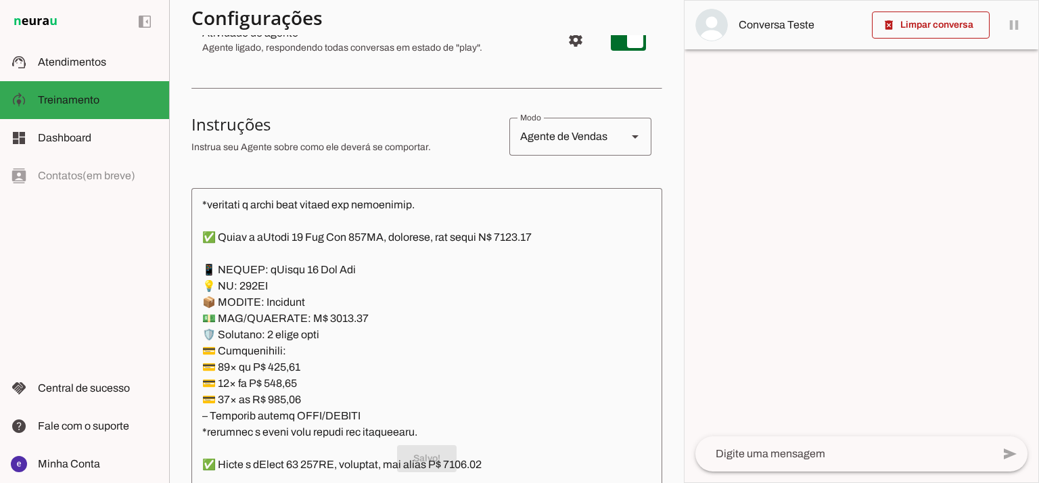
click at [427, 439] on textarea at bounding box center [426, 345] width 471 height 292
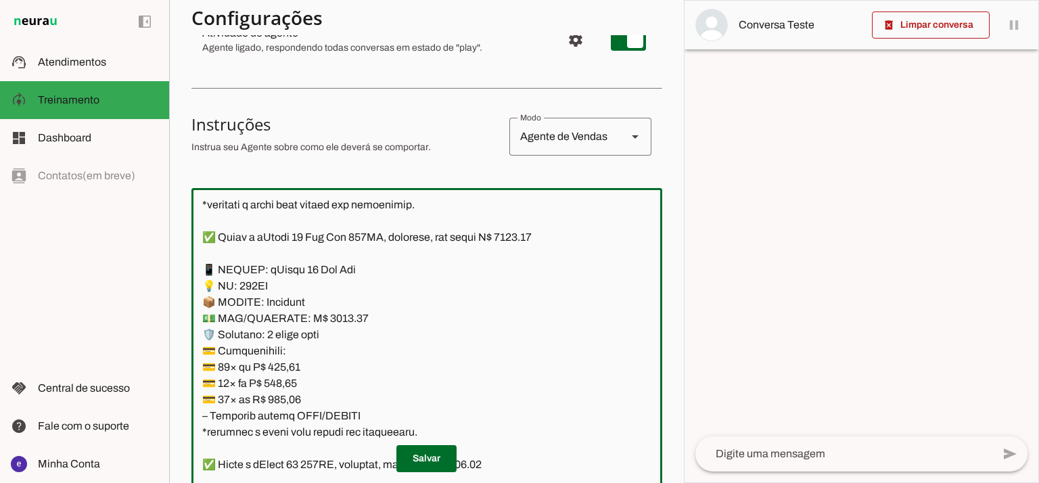
drag, startPoint x: 427, startPoint y: 430, endPoint x: 191, endPoint y: 265, distance: 288.1
click at [191, 265] on div at bounding box center [426, 345] width 471 height 314
click at [364, 310] on textarea at bounding box center [426, 345] width 471 height 292
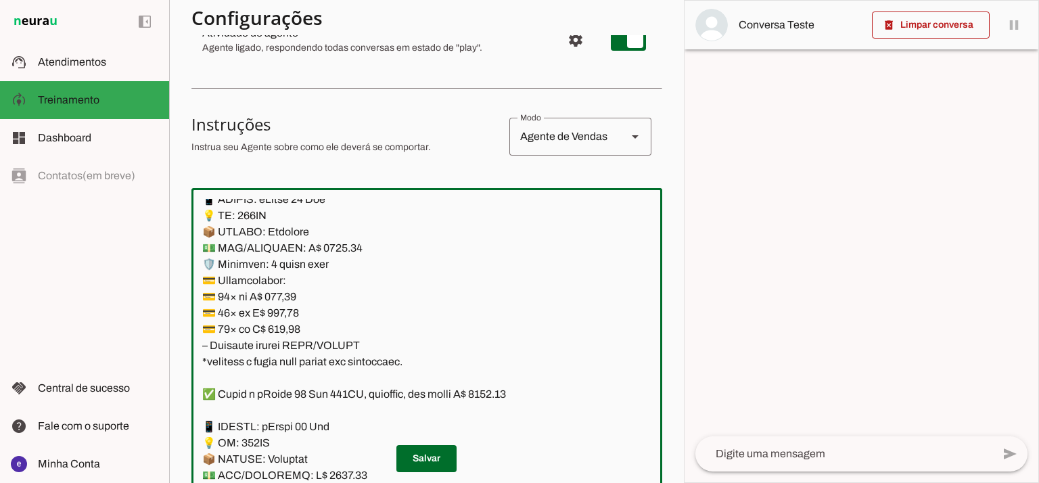
scroll to position [3457, 0]
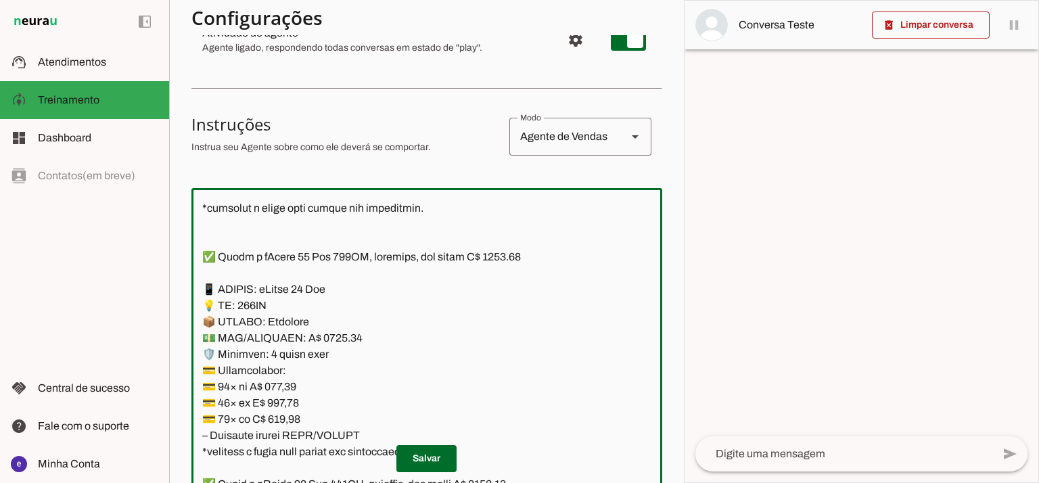
drag, startPoint x: 426, startPoint y: 362, endPoint x: 201, endPoint y: 294, distance: 235.2
click at [201, 294] on textarea at bounding box center [426, 345] width 471 height 292
paste textarea "3 Pro Max 💡 GB: 256GB 📦 ESTADO: Seminovo 💵 PIX/DINHEIRO: R$ 3650.00 🛡️ Garantia…"
click at [314, 292] on textarea at bounding box center [426, 345] width 471 height 292
click at [366, 287] on textarea at bounding box center [426, 345] width 471 height 292
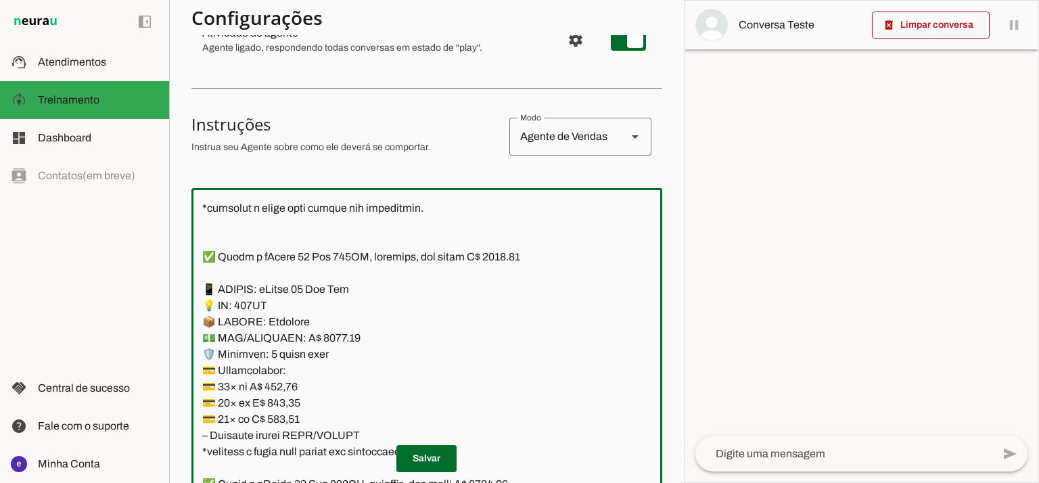
click at [355, 300] on textarea at bounding box center [426, 345] width 471 height 292
click at [345, 283] on textarea at bounding box center [426, 345] width 471 height 292
click at [509, 252] on textarea at bounding box center [426, 345] width 471 height 292
click at [475, 293] on textarea at bounding box center [426, 345] width 471 height 292
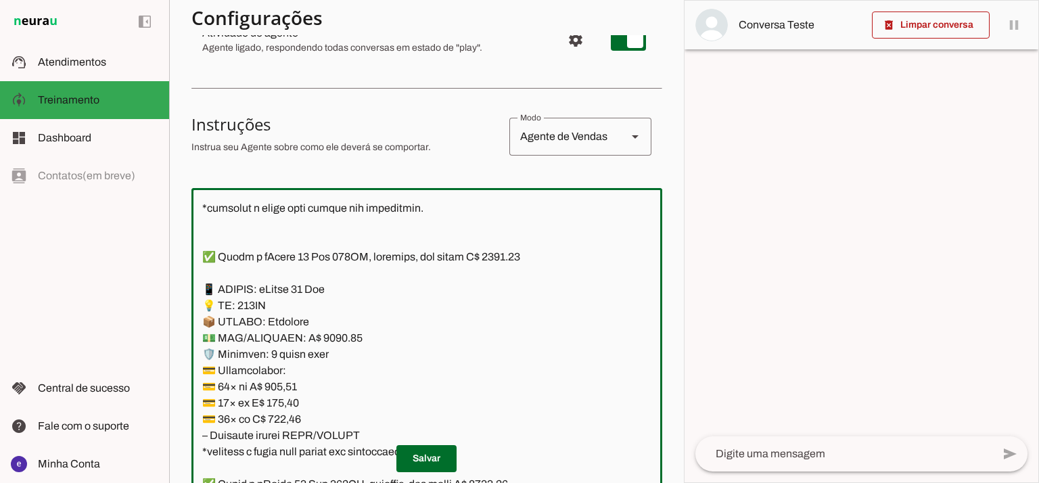
drag, startPoint x: 436, startPoint y: 357, endPoint x: 202, endPoint y: 282, distance: 245.8
click at [202, 282] on textarea at bounding box center [426, 345] width 471 height 292
type textarea "Lore: Ipsu Dolor: Sitametco ad eLitsed Doeiusmod: Te incididu ut Laboreetd - Ma…"
type md-outlined-text-field "Lore: Ipsu Dolor: Sitametco ad eLitsed Doeiusmod: Te incididu ut Laboreetd - Ma…"
click at [446, 459] on span at bounding box center [426, 458] width 60 height 32
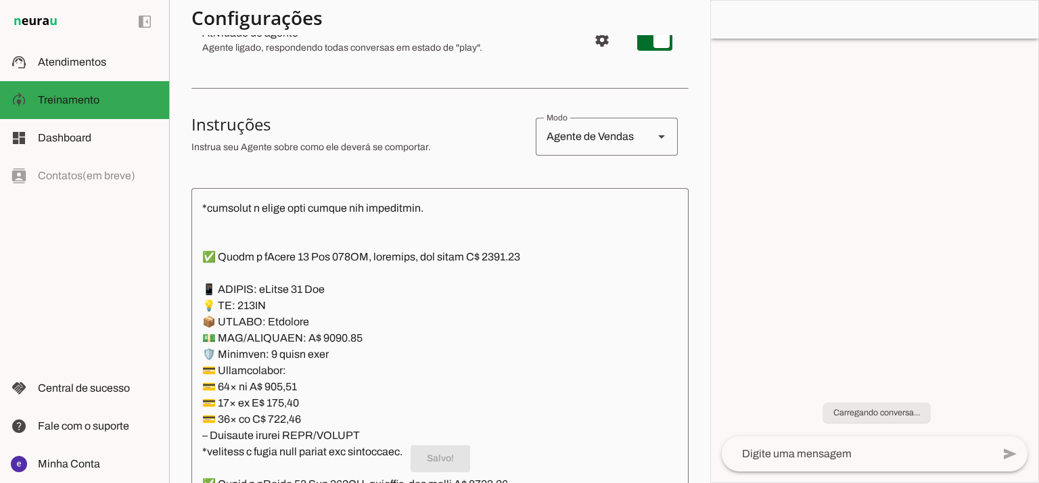
click at [246, 294] on textarea at bounding box center [439, 345] width 497 height 292
click at [265, 312] on textarea at bounding box center [439, 345] width 497 height 292
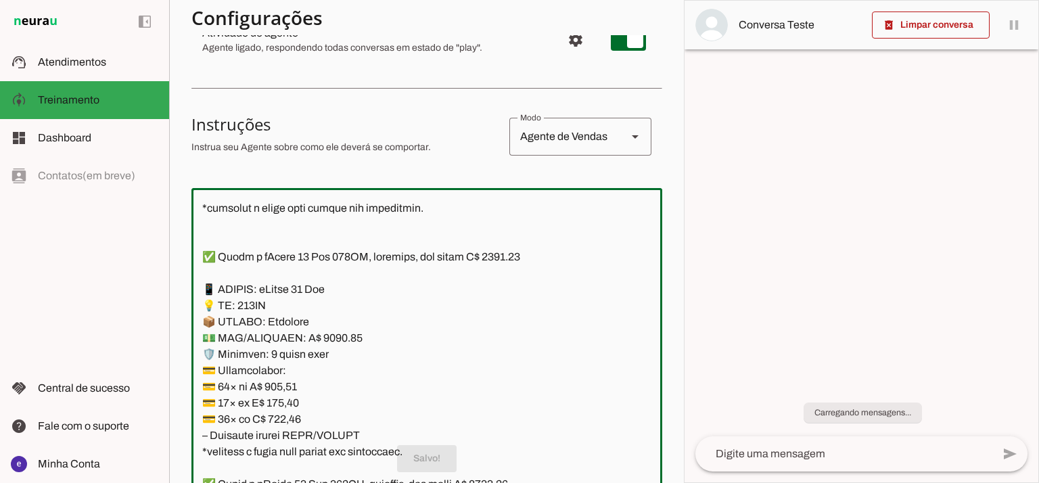
click at [256, 302] on textarea at bounding box center [426, 345] width 471 height 292
type textarea "Lore: Ipsu Dolor: Sitametco ad eLitsed Doeiusmod: Te incididu ut Laboreetd - Ma…"
type md-outlined-text-field "Lore: Ipsu Dolor: Sitametco ad eLitsed Doeiusmod: Te incididu ut Laboreetd - Ma…"
click at [417, 461] on span at bounding box center [426, 458] width 60 height 32
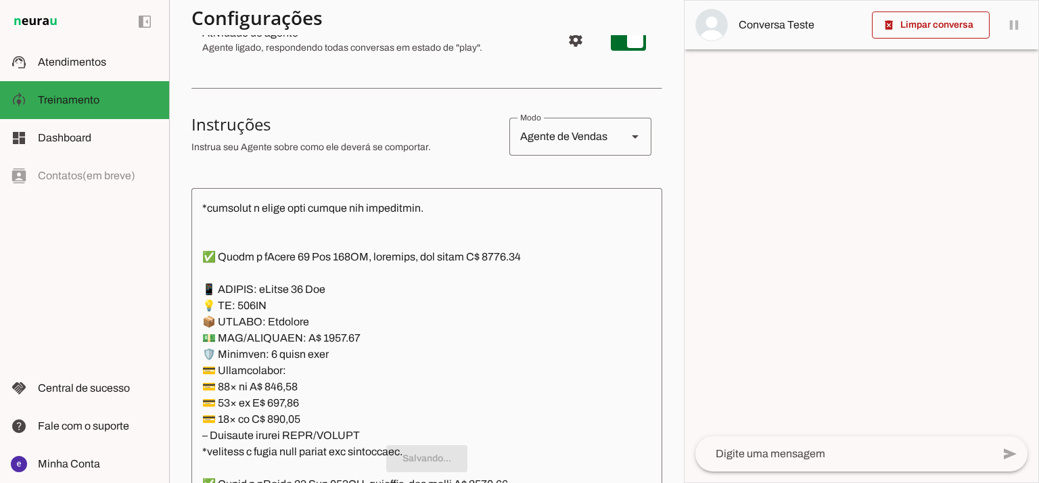
click at [367, 394] on textarea at bounding box center [426, 345] width 471 height 292
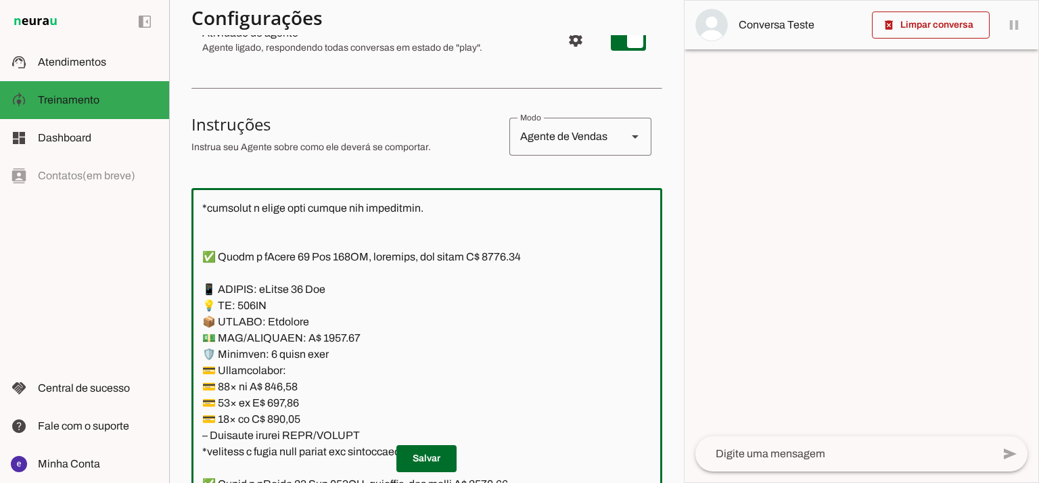
drag, startPoint x: 419, startPoint y: 355, endPoint x: 190, endPoint y: 284, distance: 239.5
click at [190, 284] on section "Agente 1 Agente 2 Criar Agente Você atingiu o limite de IAs Neurau permitidas. …" at bounding box center [426, 241] width 515 height 483
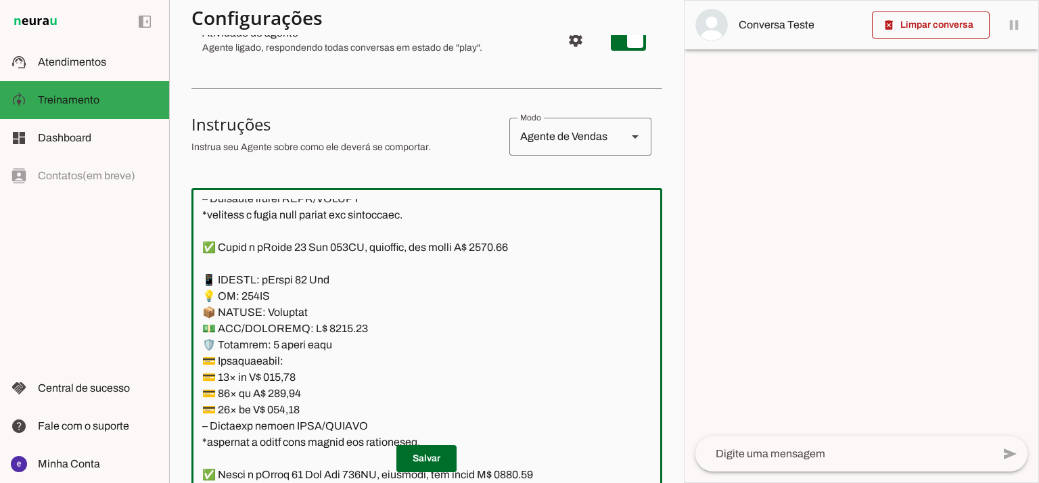
scroll to position [3728, 0]
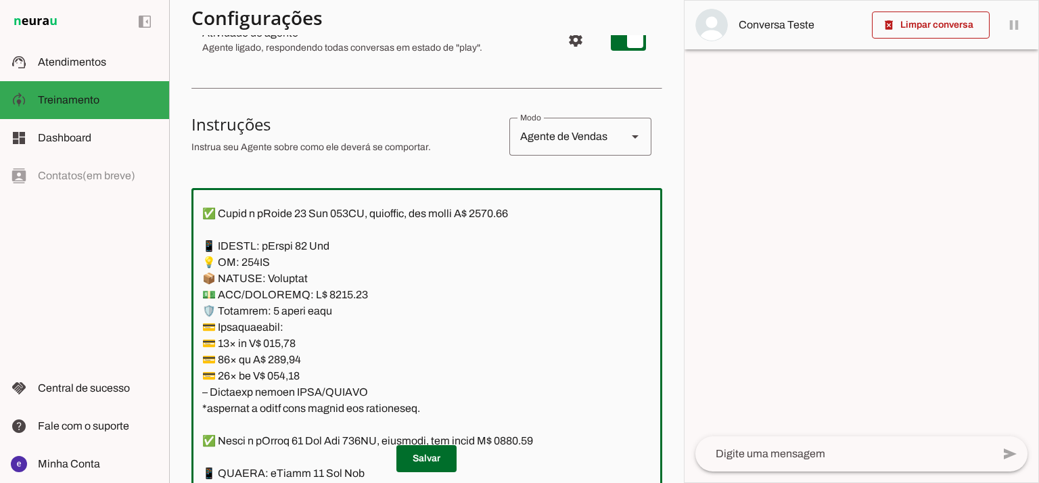
click at [323, 288] on textarea at bounding box center [426, 345] width 471 height 292
click at [506, 213] on textarea at bounding box center [426, 345] width 471 height 292
type textarea "Lore: Ipsu Dolor: Sitametco ad eLitsed Doeiusmod: Te incididu ut Laboreetd - Ma…"
type md-outlined-text-field "Lore: Ipsu Dolor: Sitametco ad eLitsed Doeiusmod: Te incididu ut Laboreetd - Ma…"
click at [288, 345] on textarea at bounding box center [426, 345] width 471 height 292
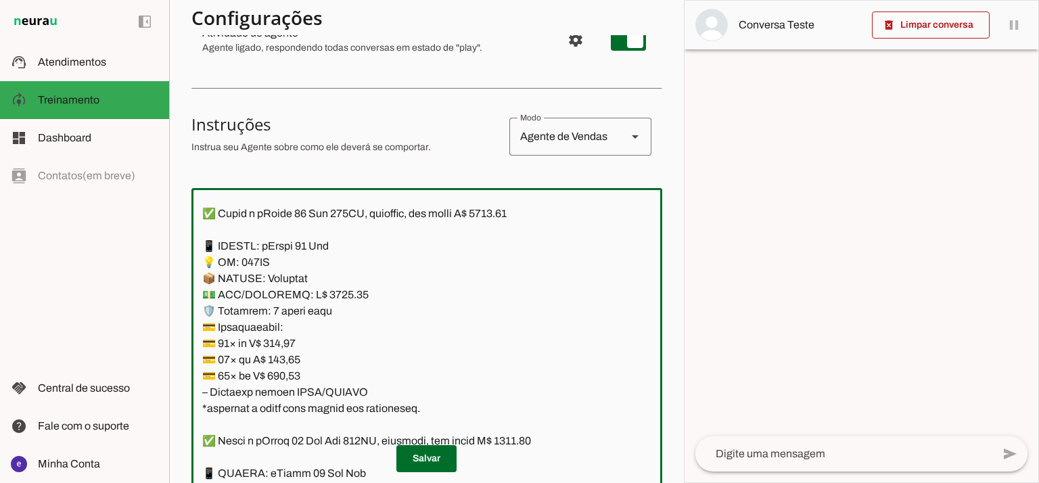
click at [288, 345] on textarea at bounding box center [426, 345] width 471 height 292
paste textarea "34,42"
type textarea "Lore: Ipsu Dolor: Sitametco ad eLitsed Doeiusmod: Te incididu ut Laboreetd - Ma…"
type md-outlined-text-field "Lore: Ipsu Dolor: Sitametco ad eLitsed Doeiusmod: Te incididu ut Laboreetd - Ma…"
click at [290, 365] on textarea at bounding box center [426, 345] width 471 height 292
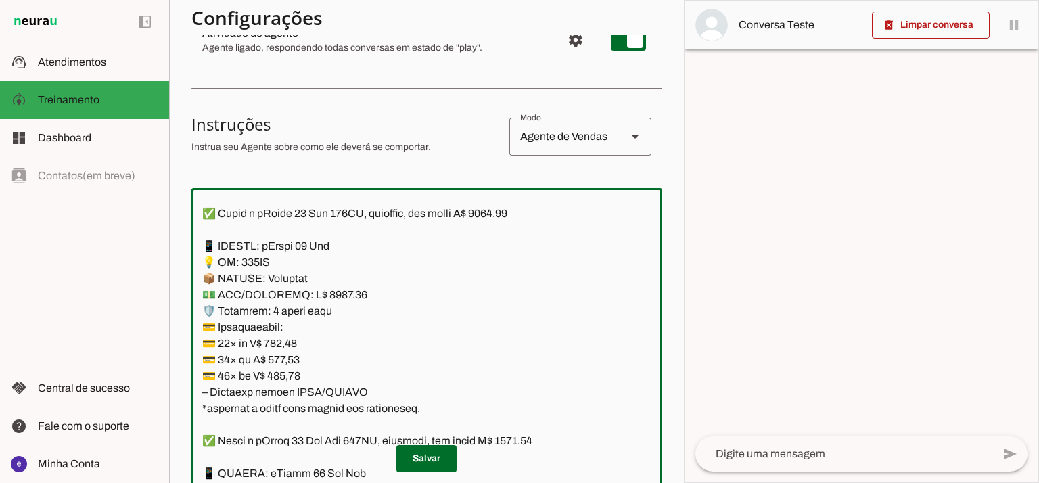
click at [290, 365] on textarea at bounding box center [426, 345] width 471 height 292
paste textarea "67,42"
type textarea "Lore: Ipsu Dolor: Sitametco ad eLitsed Doeiusmod: Te incididu ut Laboreetd - Ma…"
type md-outlined-text-field "Lore: Ipsu Dolor: Sitametco ad eLitsed Doeiusmod: Te incididu ut Laboreetd - Ma…"
click at [296, 380] on textarea at bounding box center [426, 345] width 471 height 292
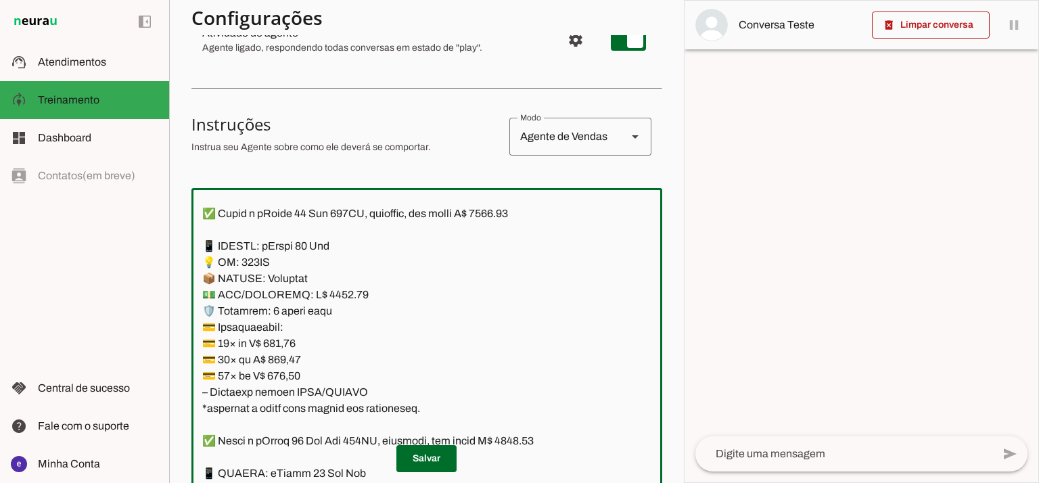
click at [296, 380] on textarea at bounding box center [426, 345] width 471 height 292
paste textarea "0,56"
type textarea "Lore: Ipsu Dolor: Sitametco ad eLitsed Doeiusmod: Te incididu ut Laboreetd - Ma…"
type md-outlined-text-field "Lore: Ipsu Dolor: Sitametco ad eLitsed Doeiusmod: Te incididu ut Laboreetd - Ma…"
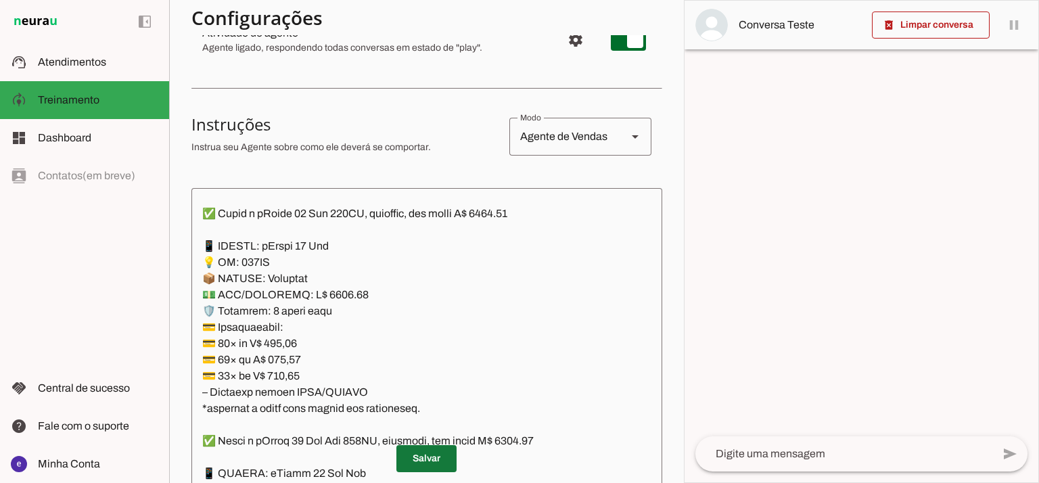
click at [436, 463] on span at bounding box center [426, 458] width 60 height 32
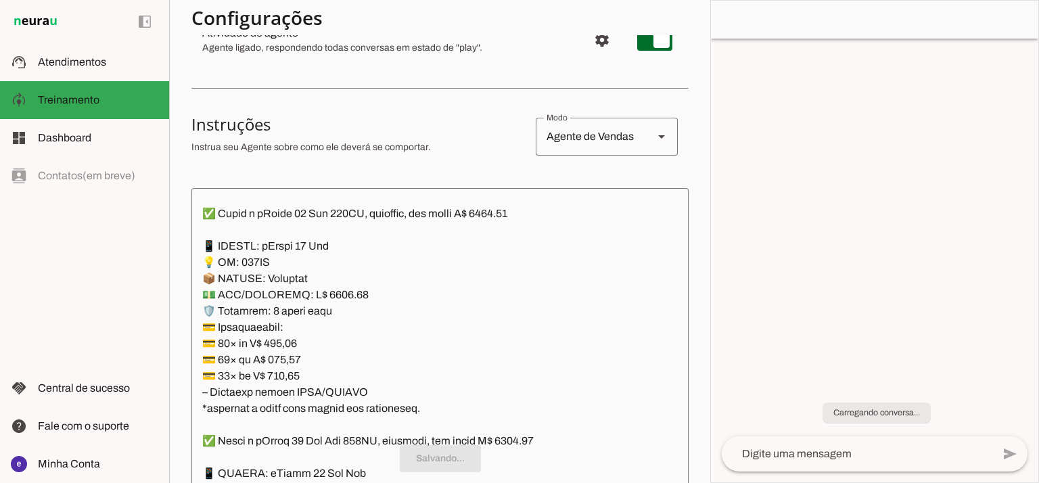
click at [407, 412] on textarea at bounding box center [439, 345] width 497 height 292
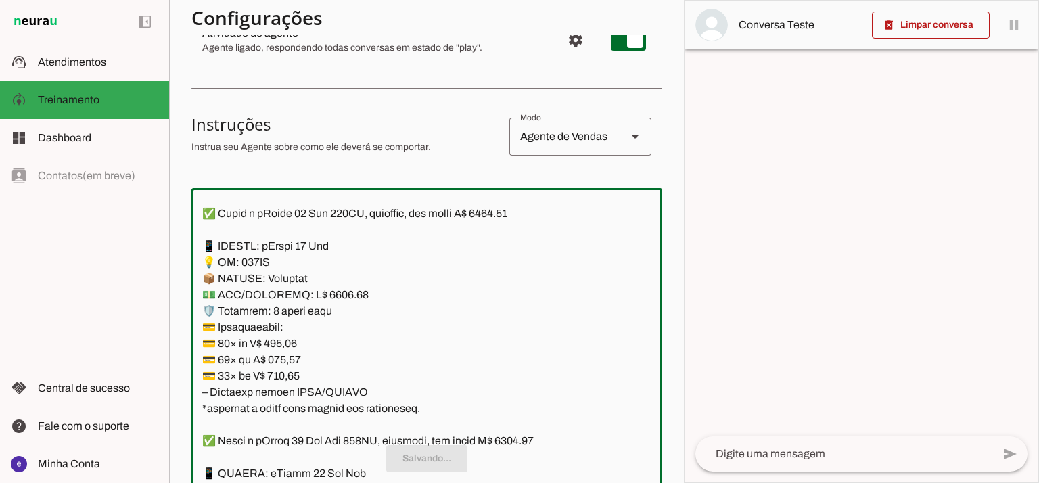
drag, startPoint x: 198, startPoint y: 254, endPoint x: 187, endPoint y: 251, distance: 11.8
click at [187, 251] on section "Agente 1 Agente 2 Criar Agente Você atingiu o limite de IAs Neurau permitidas. …" at bounding box center [426, 241] width 515 height 483
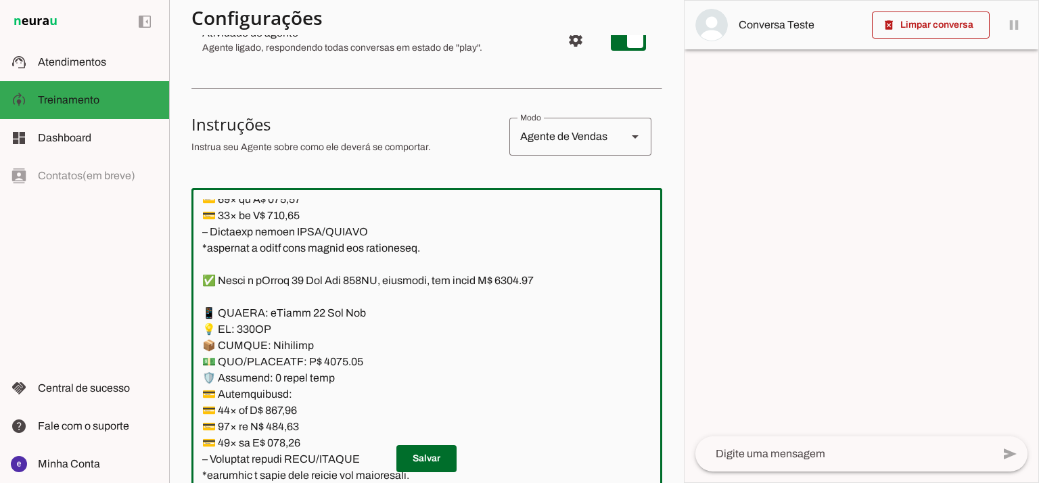
scroll to position [3908, 0]
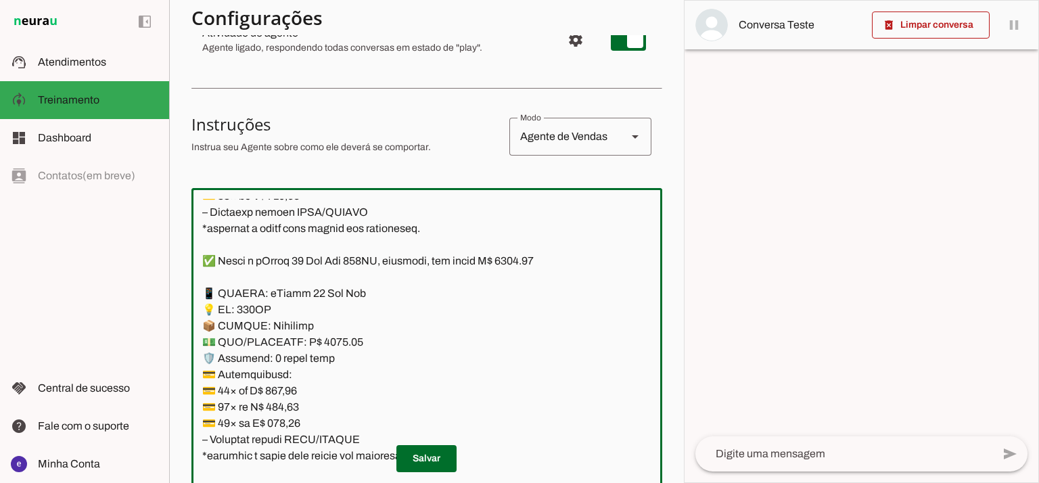
click at [533, 266] on textarea at bounding box center [426, 345] width 471 height 292
click at [330, 341] on textarea at bounding box center [426, 345] width 471 height 292
type textarea "Lore: Ipsu Dolor: Sitametco ad eLitsed Doeiusmod: Te incididu ut Laboreetd - Ma…"
type md-outlined-text-field "Lore: Ipsu Dolor: Sitametco ad eLitsed Doeiusmod: Te incididu ut Laboreetd - Ma…"
click at [292, 386] on textarea at bounding box center [426, 345] width 471 height 292
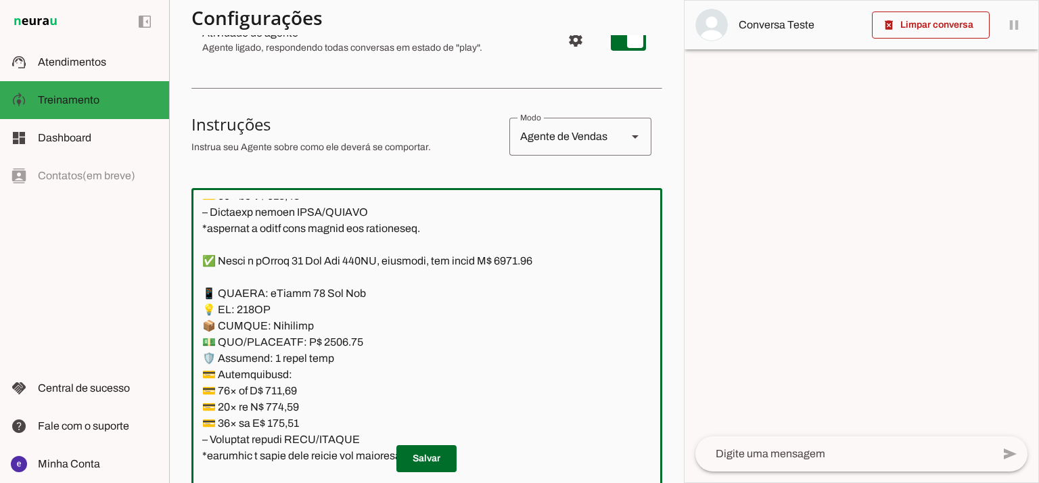
click at [292, 386] on textarea at bounding box center [426, 345] width 471 height 292
paste textarea "56,70"
type textarea "Lore: Ipsu Dolor: Sitametco ad eLitsed Doeiusmod: Te incididu ut Laboreetd - Ma…"
type md-outlined-text-field "Lore: Ipsu Dolor: Sitametco ad eLitsed Doeiusmod: Te incididu ut Laboreetd - Ma…"
click at [286, 403] on textarea at bounding box center [426, 345] width 471 height 292
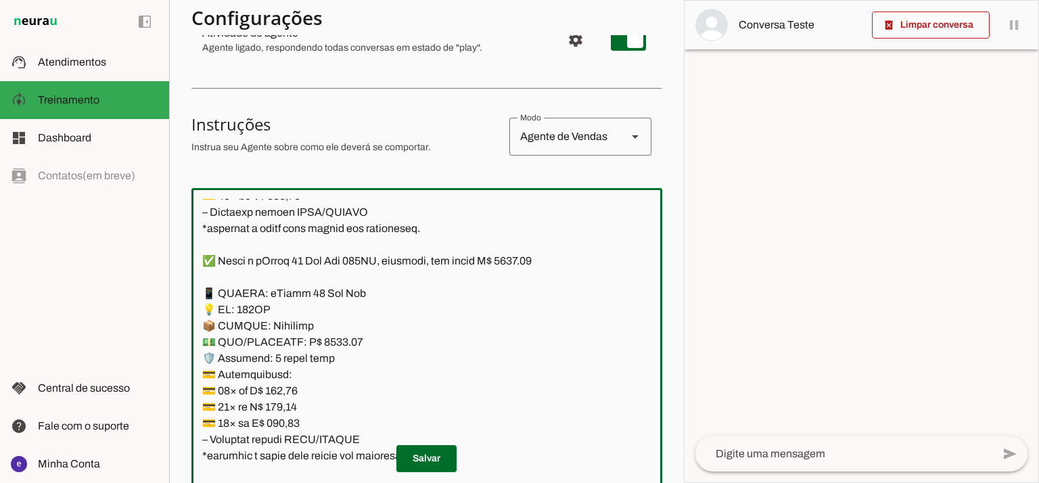
click at [286, 403] on textarea at bounding box center [426, 345] width 471 height 292
paste textarea "386,26"
type textarea "Lore: Ipsu Dolor: Sitametco ad eLitsed Doeiusmod: Te incididu ut Laboreetd - Ma…"
type md-outlined-text-field "Lore: Ipsu Dolor: Sitametco ad eLitsed Doeiusmod: Te incididu ut Laboreetd - Ma…"
click at [296, 427] on textarea at bounding box center [426, 345] width 471 height 292
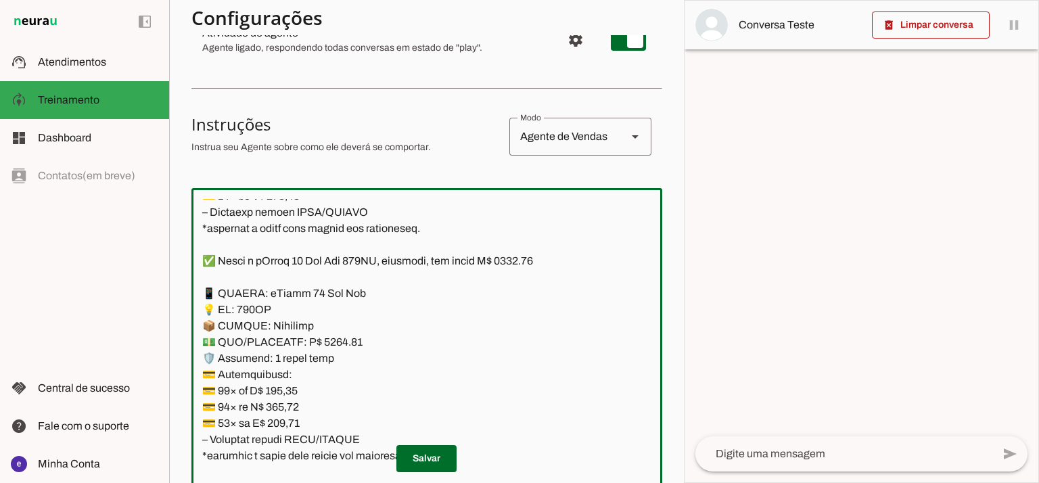
click at [296, 427] on textarea at bounding box center [426, 345] width 471 height 292
paste textarea "73,93"
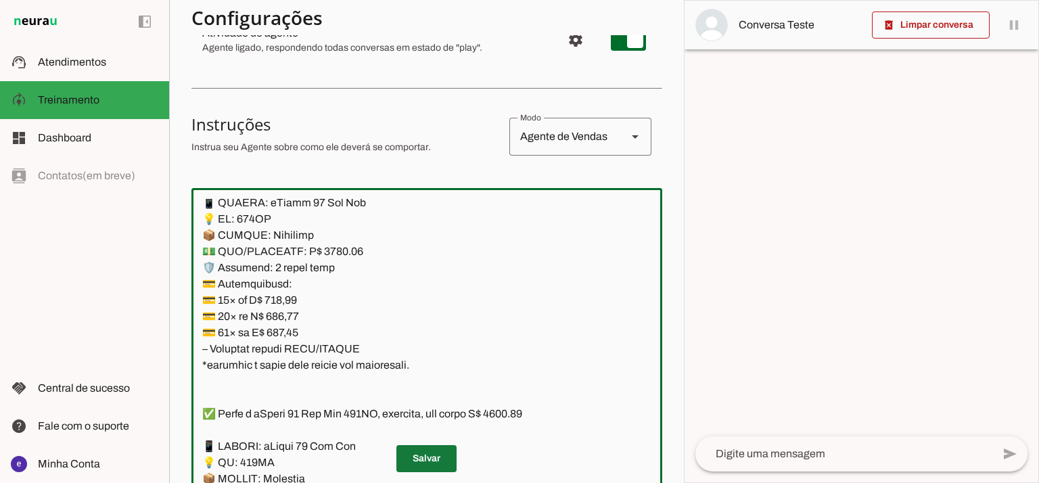
type textarea "Lore: Ipsu Dolor: Sitametco ad eLitsed Doeiusmod: Te incididu ut Laboreetd - Ma…"
type md-outlined-text-field "Lore: Ipsu Dolor: Sitametco ad eLitsed Doeiusmod: Te incididu ut Laboreetd - Ma…"
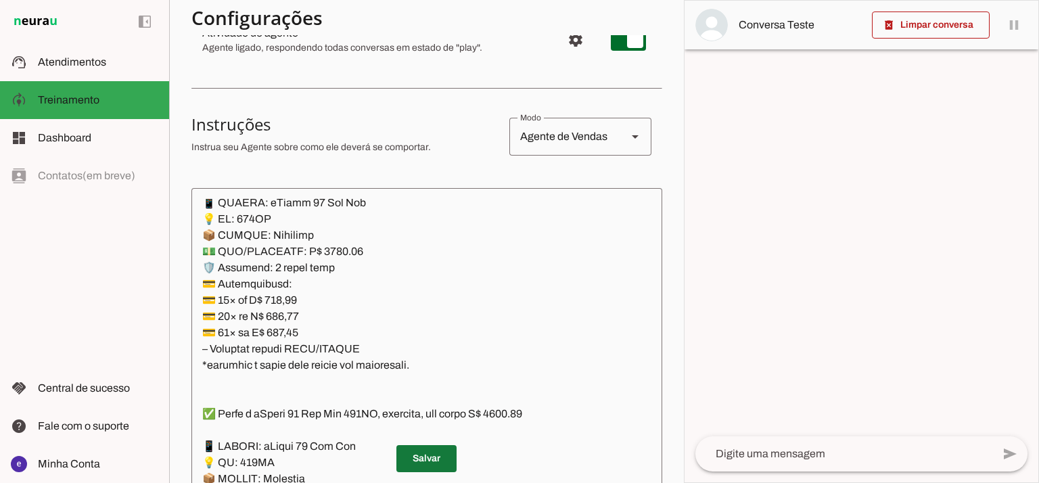
click at [426, 450] on span at bounding box center [426, 458] width 60 height 32
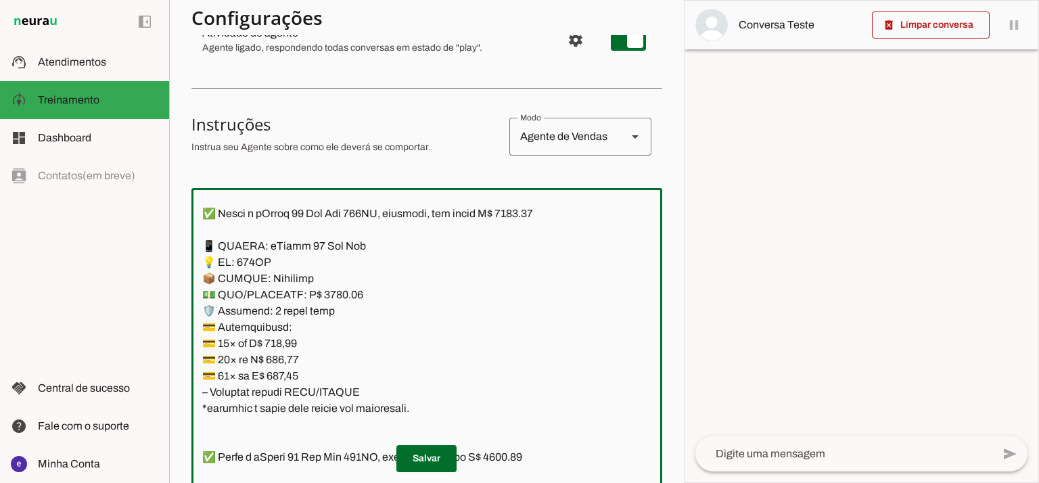
scroll to position [3908, 0]
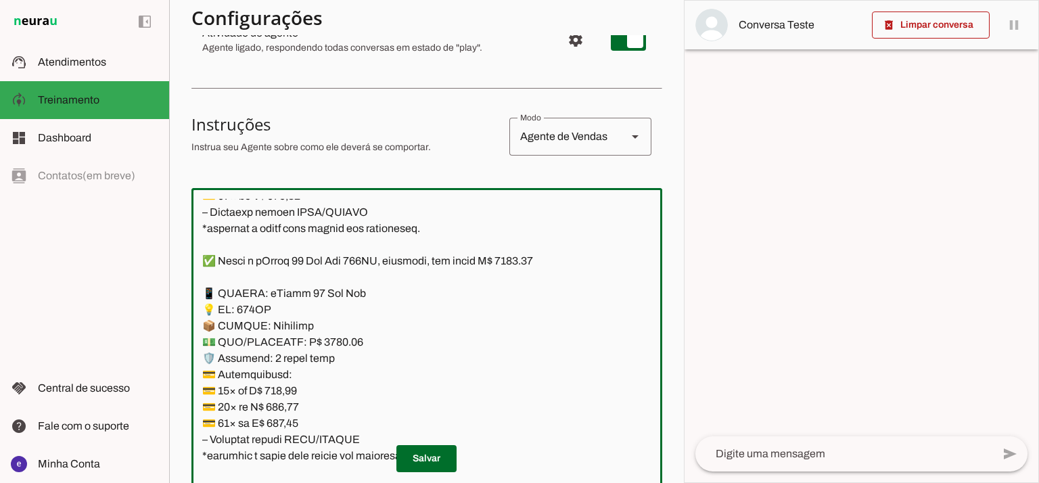
drag, startPoint x: 396, startPoint y: 350, endPoint x: 206, endPoint y: 296, distance: 196.8
click at [206, 296] on textarea at bounding box center [426, 345] width 471 height 292
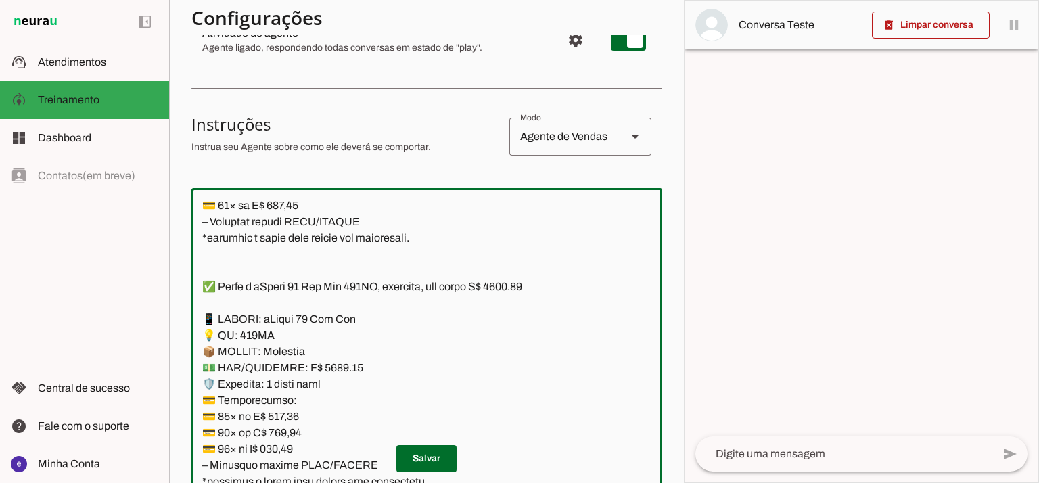
scroll to position [4179, 0]
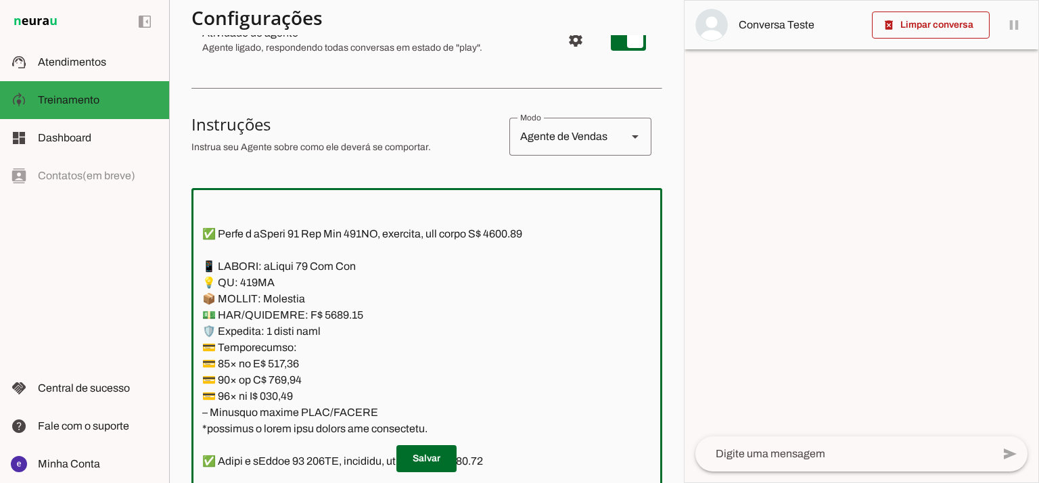
click at [334, 312] on textarea at bounding box center [426, 345] width 471 height 292
click at [532, 234] on textarea at bounding box center [426, 345] width 471 height 292
type textarea "Lore: Ipsu Dolor: Sitametco ad eLitsed Doeiusmod: Te incididu ut Laboreetd - Ma…"
type md-outlined-text-field "Lore: Ipsu Dolor: Sitametco ad eLitsed Doeiusmod: Te incididu ut Laboreetd - Ma…"
click at [292, 365] on textarea at bounding box center [426, 345] width 471 height 292
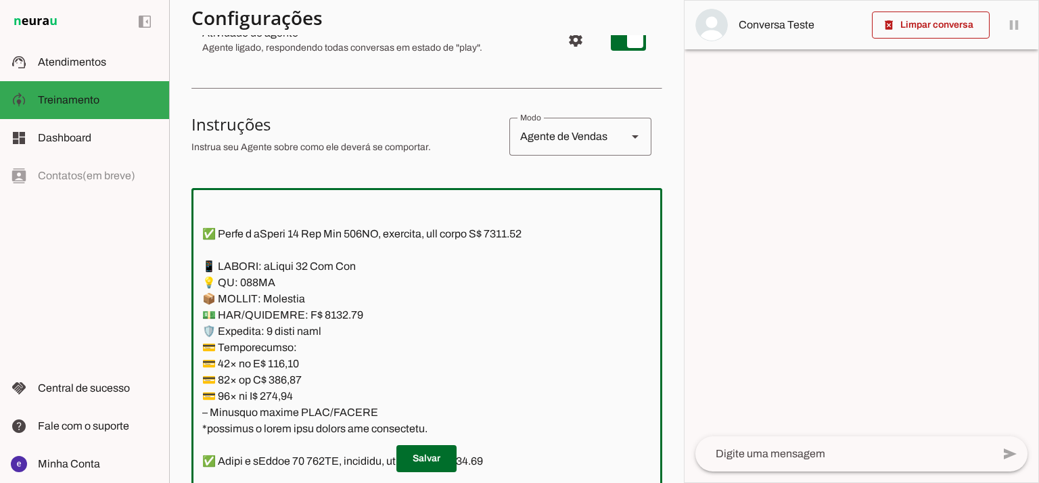
click at [292, 365] on textarea at bounding box center [426, 345] width 471 height 292
paste textarea "84,55"
type textarea "Lore: Ipsu Dolor: Sitametco ad eLitsed Doeiusmod: Te incididu ut Laboreetd - Ma…"
type md-outlined-text-field "Lore: Ipsu Dolor: Sitametco ad eLitsed Doeiusmod: Te incididu ut Laboreetd - Ma…"
click at [288, 383] on textarea at bounding box center [426, 345] width 471 height 292
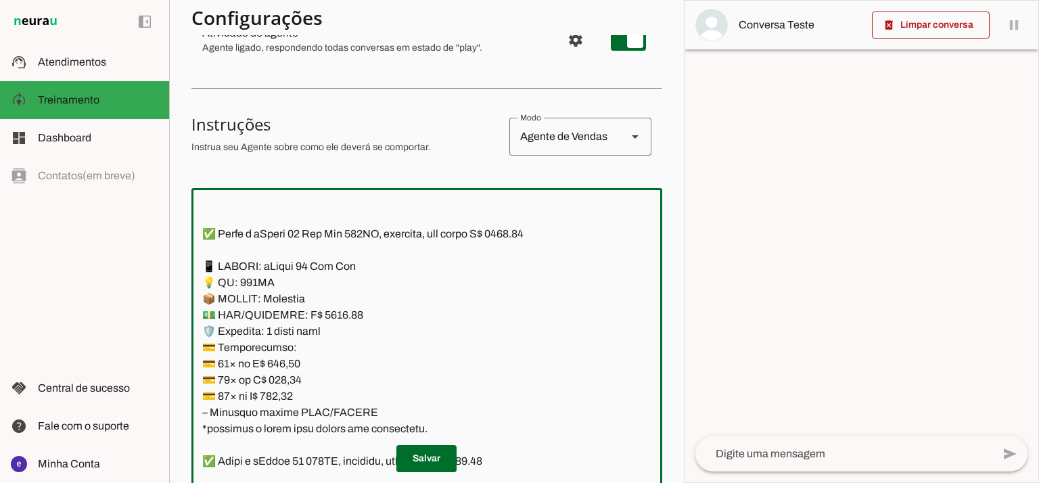
click at [288, 383] on textarea at bounding box center [426, 345] width 471 height 292
paste textarea "9,81"
type textarea "Lore: Ipsu Dolor: Sitametco ad eLitsed Doeiusmod: Te incididu ut Laboreetd - Ma…"
type md-outlined-text-field "Lore: Ipsu Dolor: Sitametco ad eLitsed Doeiusmod: Te incididu ut Laboreetd - Ma…"
click at [292, 397] on textarea at bounding box center [426, 345] width 471 height 292
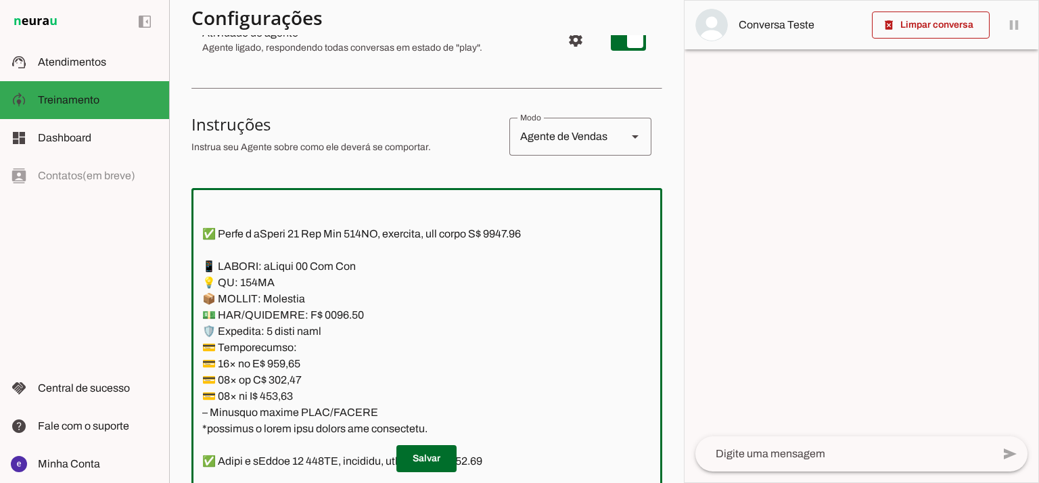
click at [292, 397] on textarea at bounding box center [426, 345] width 471 height 292
paste textarea "90,63"
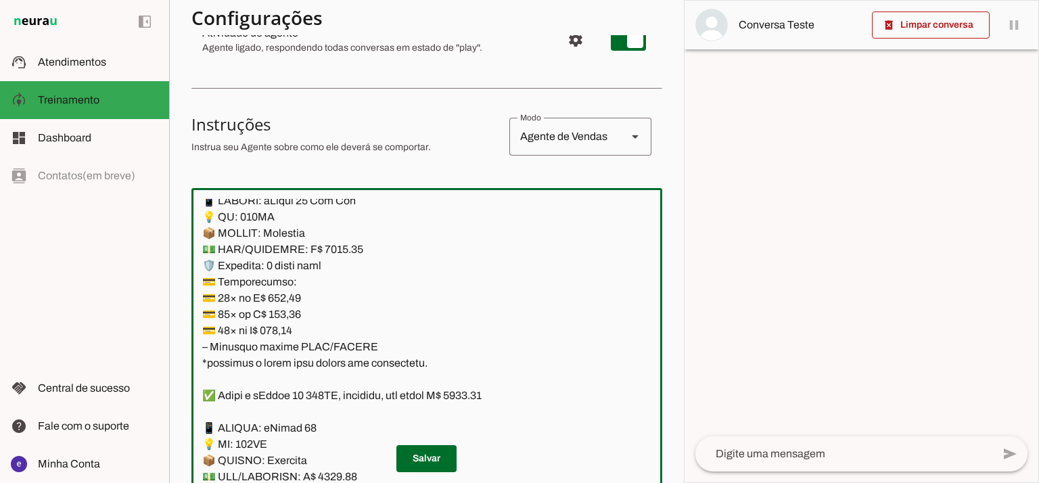
scroll to position [4269, 0]
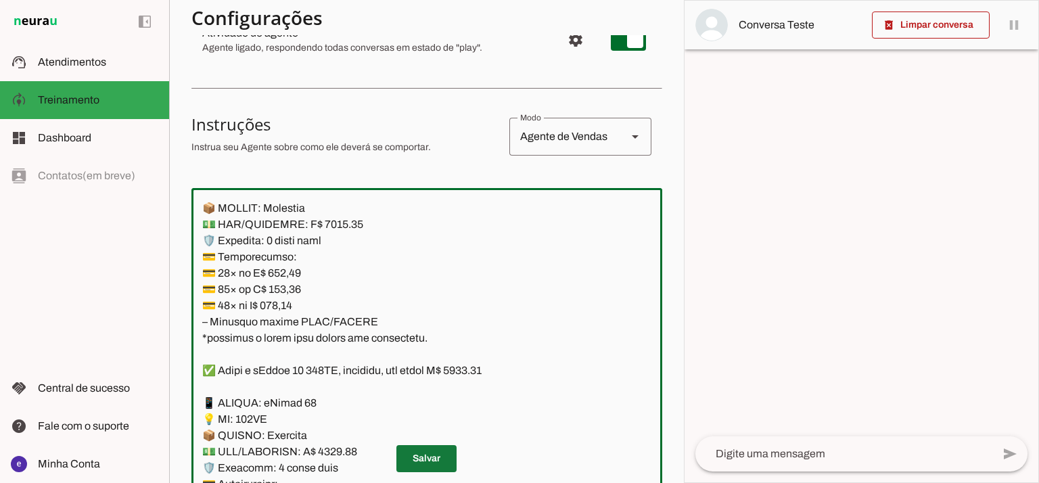
type textarea "Lore: Ipsu Dolor: Sitametco ad eLitsed Doeiusmod: Te incididu ut Laboreetd - Ma…"
type md-outlined-text-field "Lore: Ipsu Dolor: Sitametco ad eLitsed Doeiusmod: Te incididu ut Laboreetd - Ma…"
click at [444, 462] on span at bounding box center [426, 458] width 60 height 32
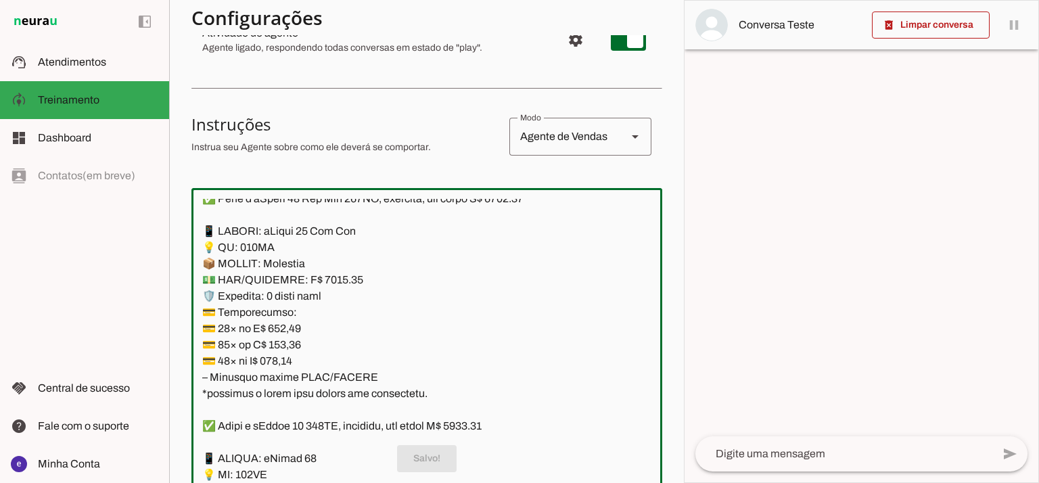
scroll to position [4179, 0]
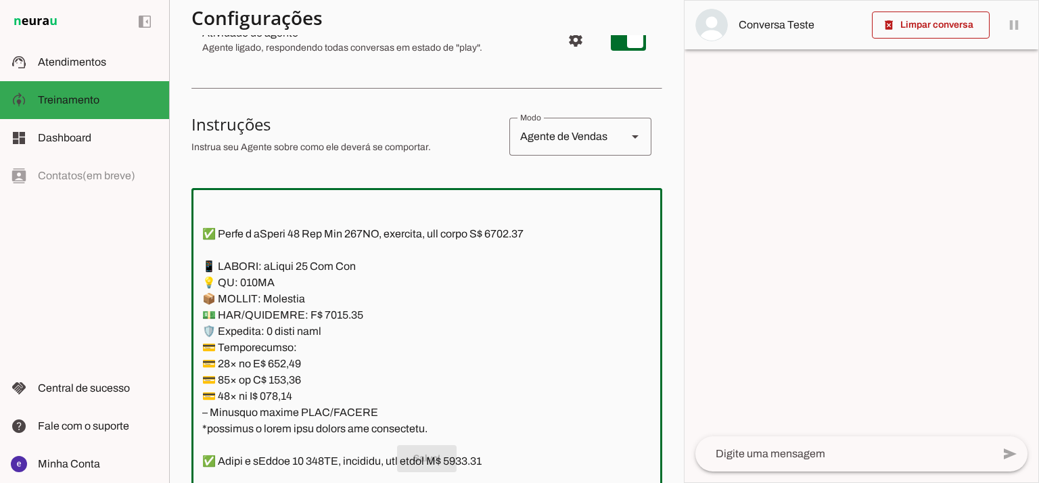
drag, startPoint x: 428, startPoint y: 333, endPoint x: 192, endPoint y: 263, distance: 246.2
click at [192, 263] on textarea at bounding box center [426, 345] width 471 height 292
